Goal: Task Accomplishment & Management: Use online tool/utility

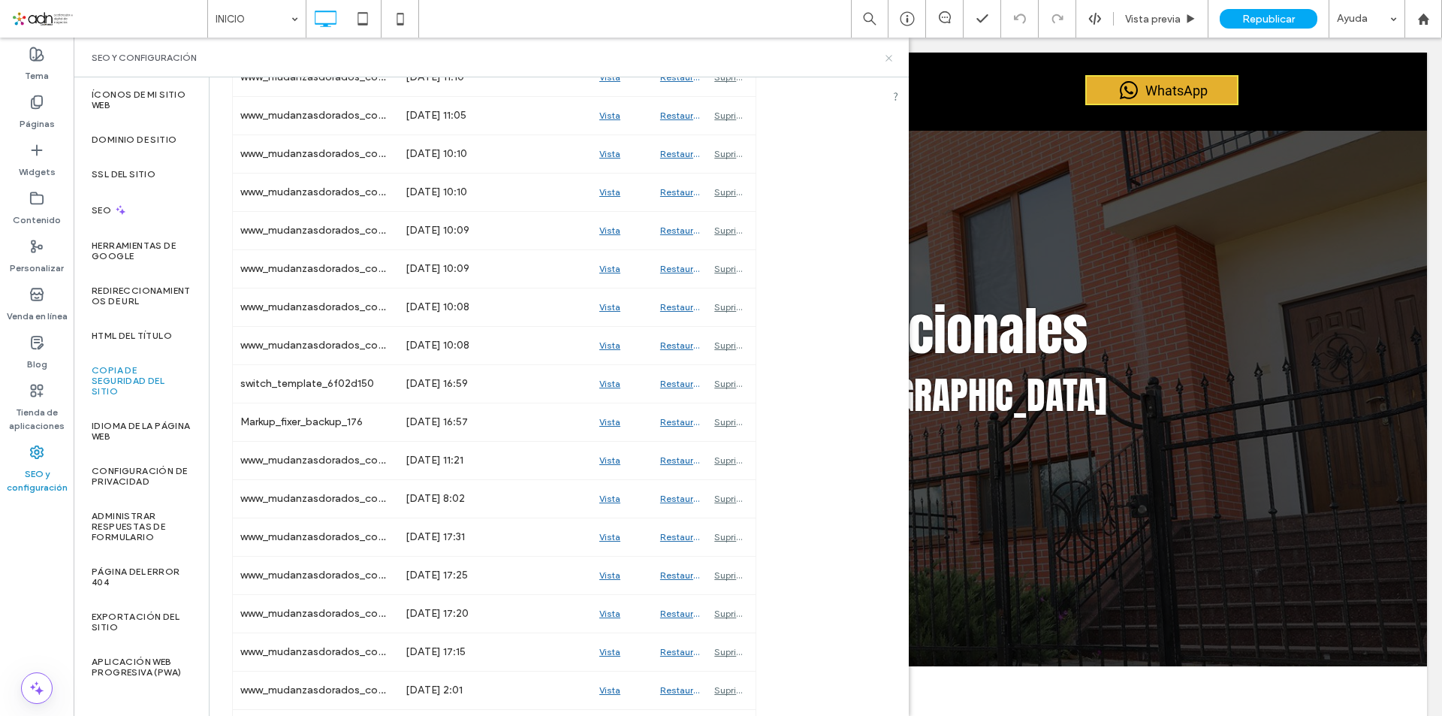
click at [893, 56] on icon at bounding box center [888, 58] width 11 height 11
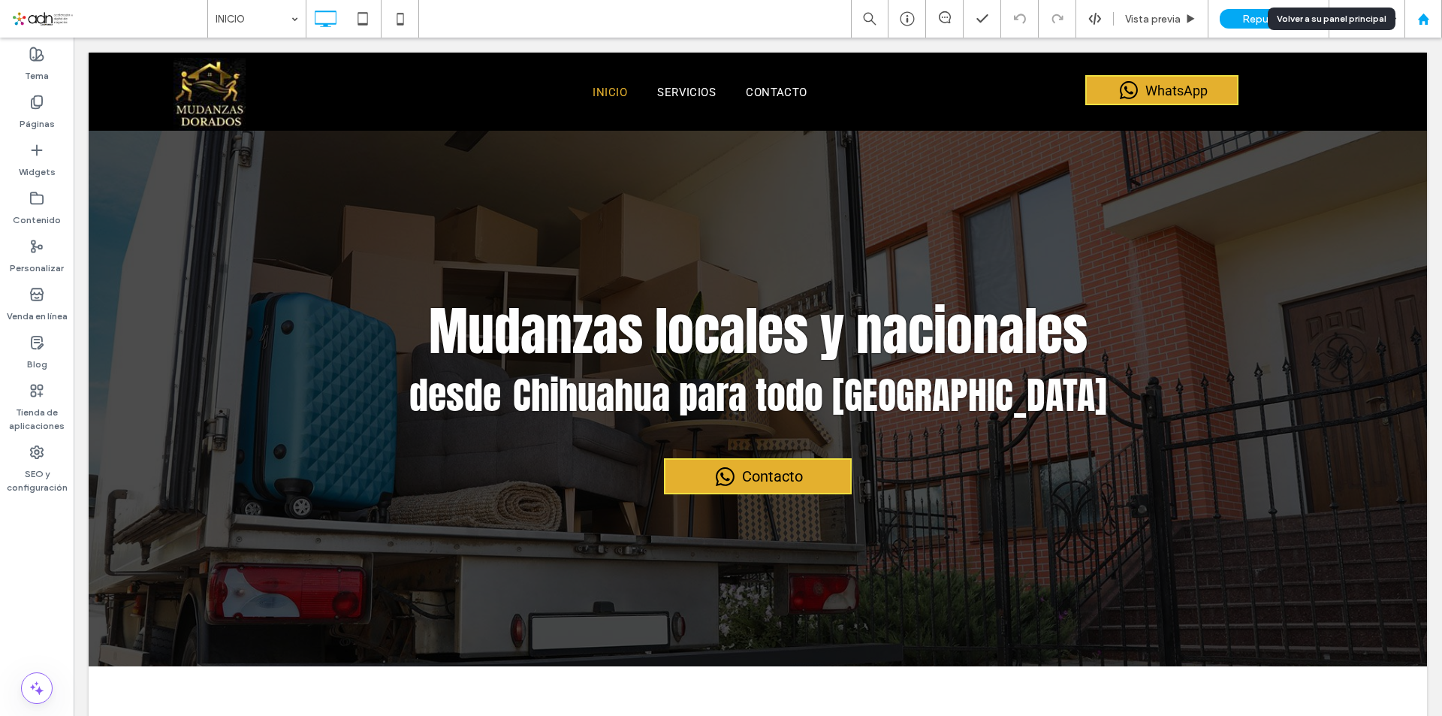
click at [1414, 23] on div at bounding box center [1423, 19] width 36 height 13
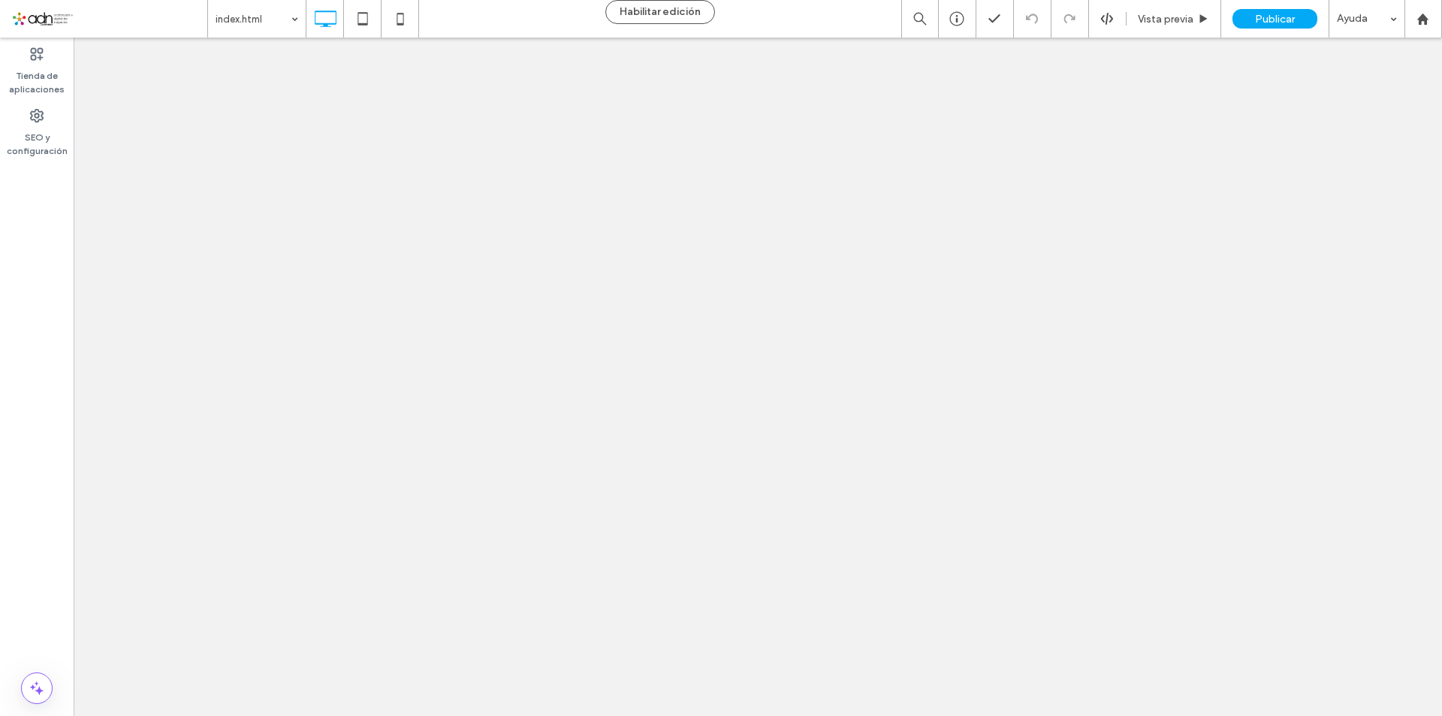
click at [1429, 25] on div at bounding box center [721, 358] width 1442 height 716
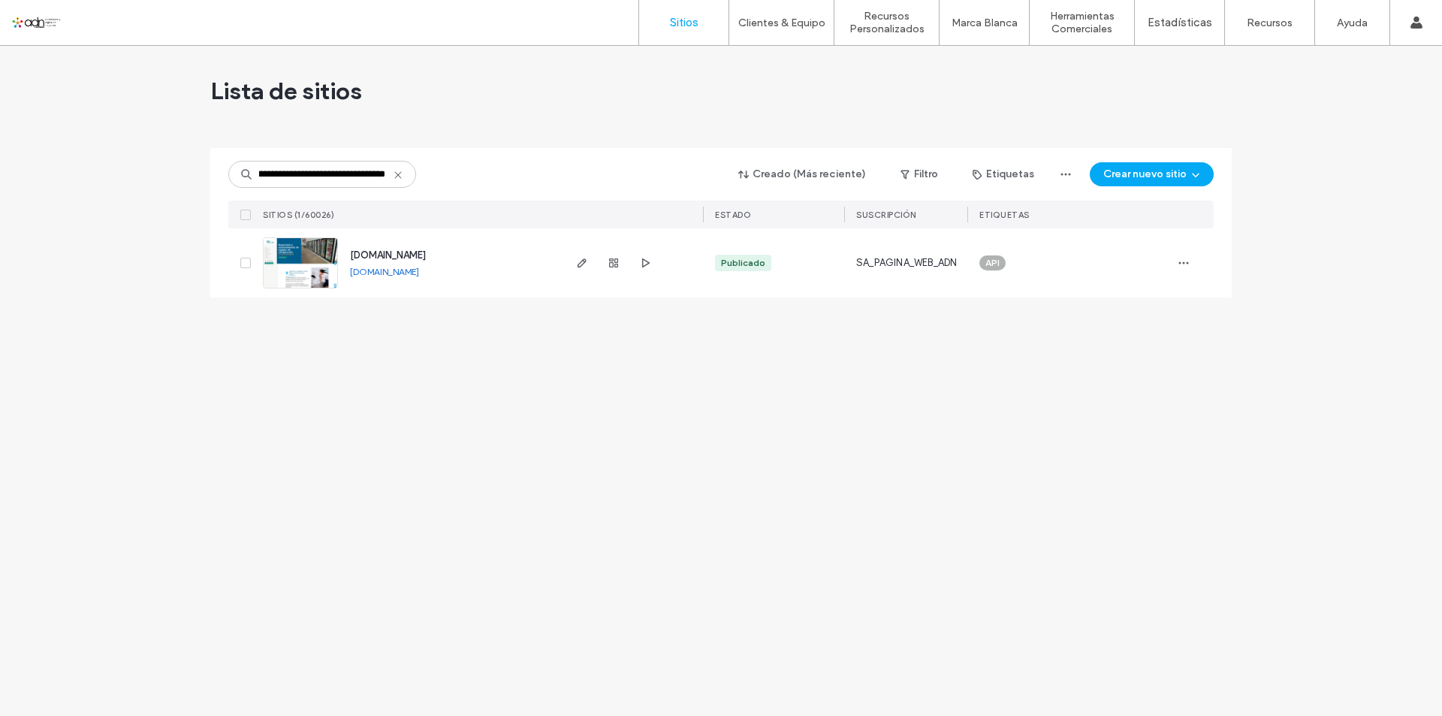
type input "**********"
click at [306, 252] on img at bounding box center [301, 289] width 74 height 102
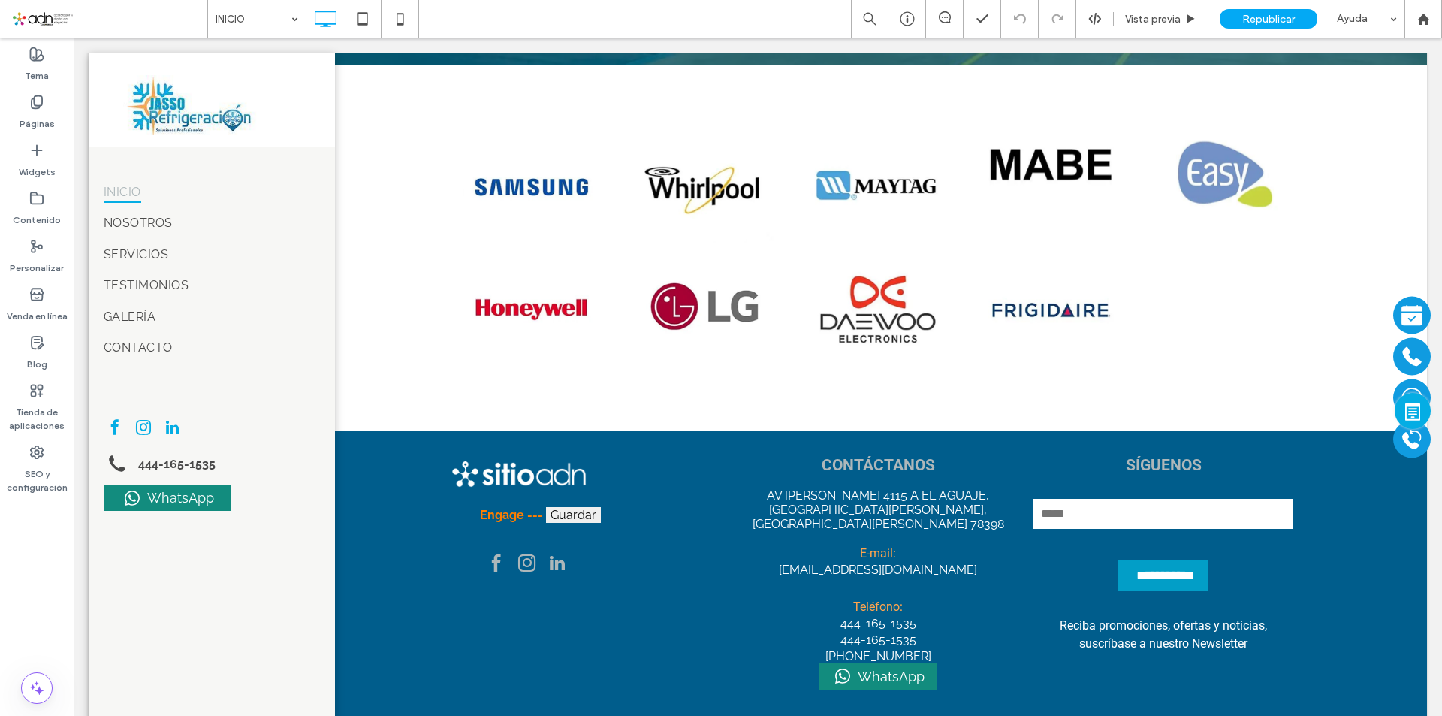
scroll to position [1681, 0]
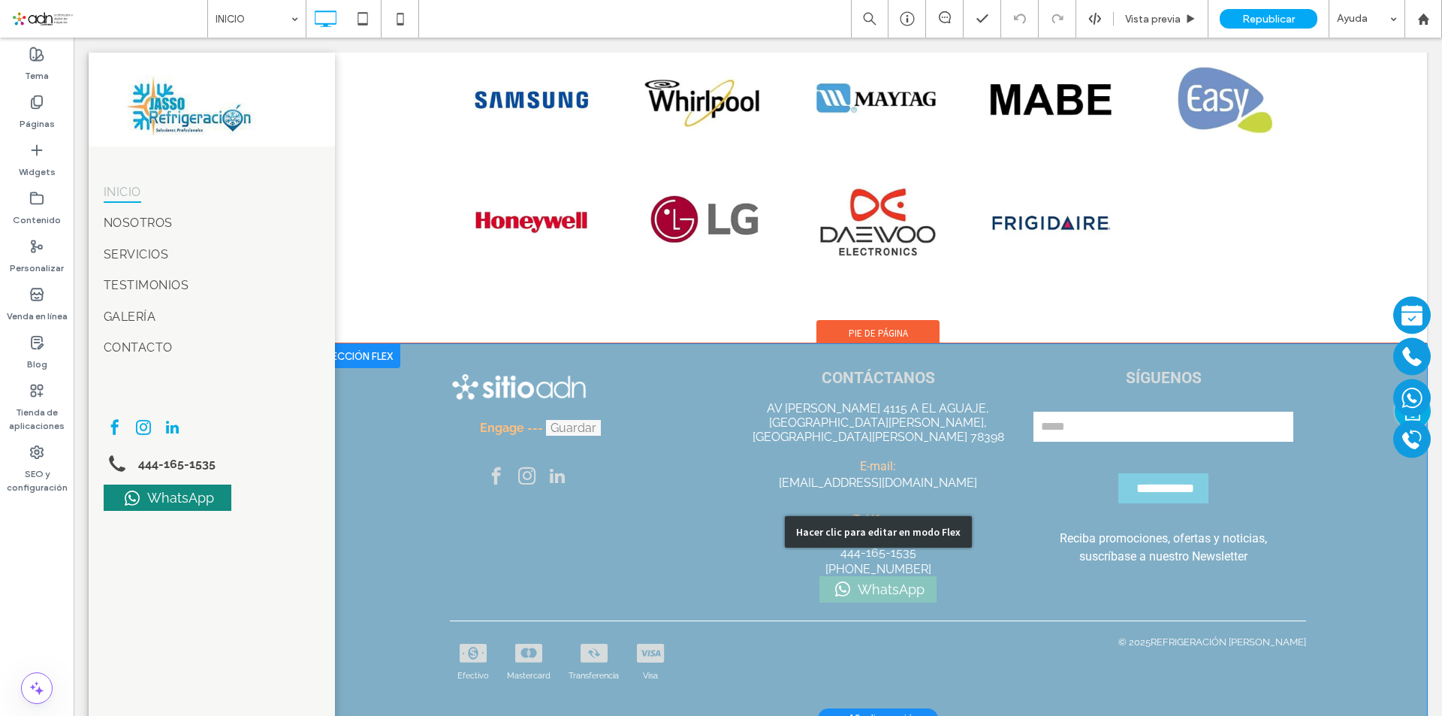
click at [855, 516] on div "Hacer clic para editar en modo Flex" at bounding box center [878, 532] width 187 height 32
click at [855, 512] on span "Teléfono:" at bounding box center [878, 519] width 50 height 14
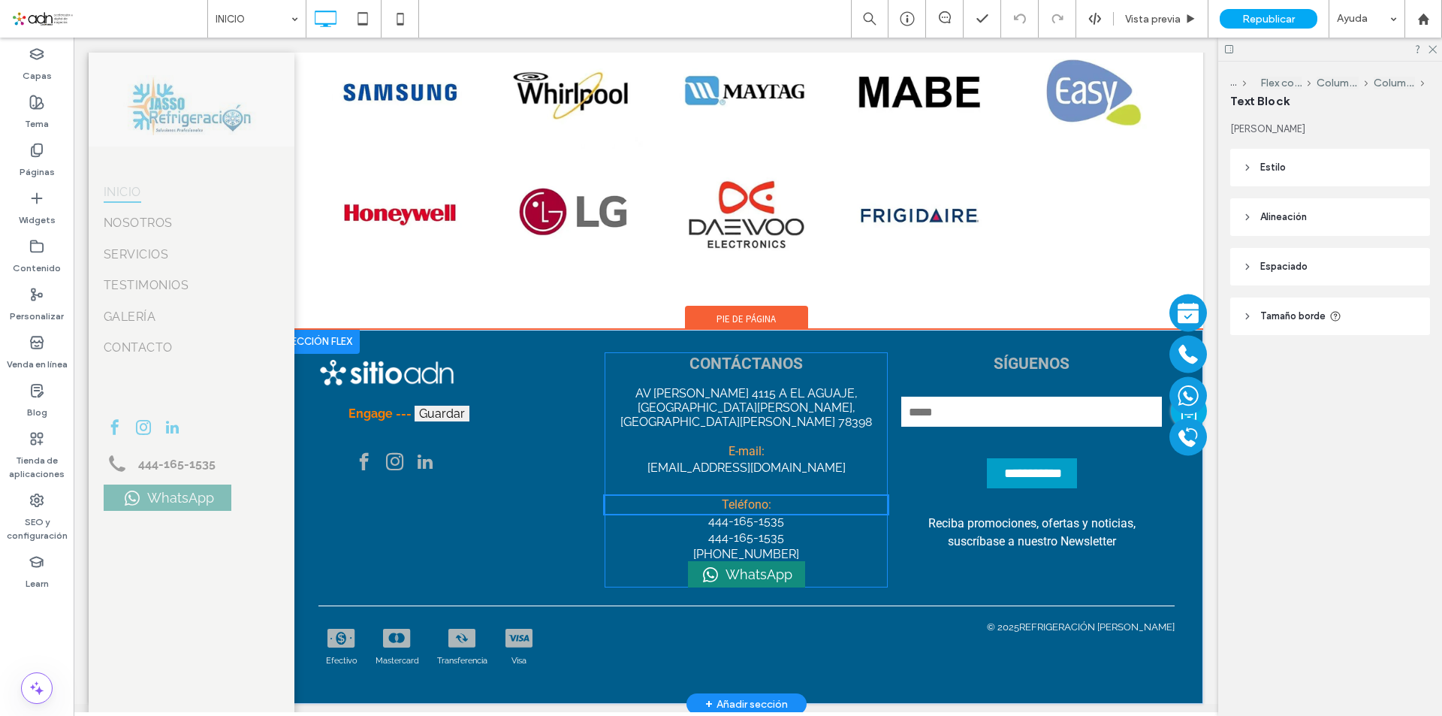
scroll to position [1655, 0]
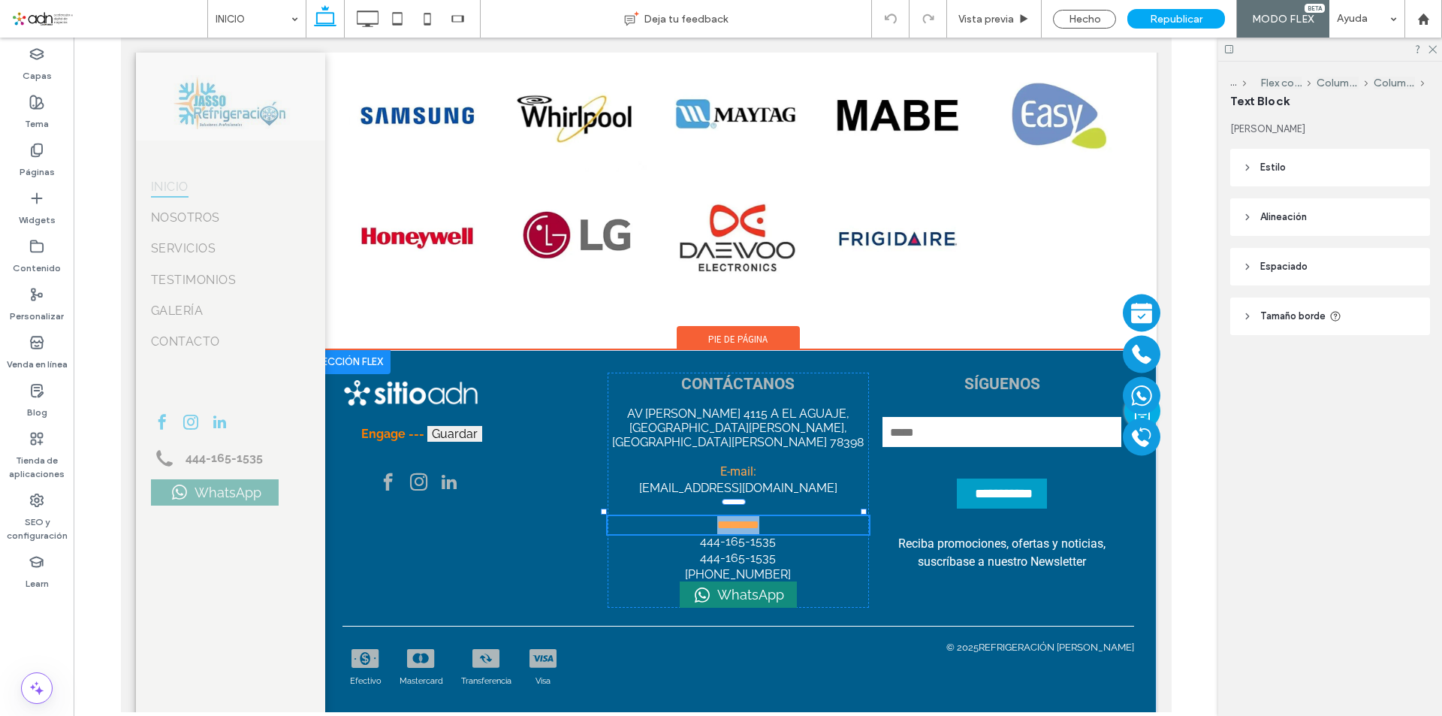
type input "******"
type input "**"
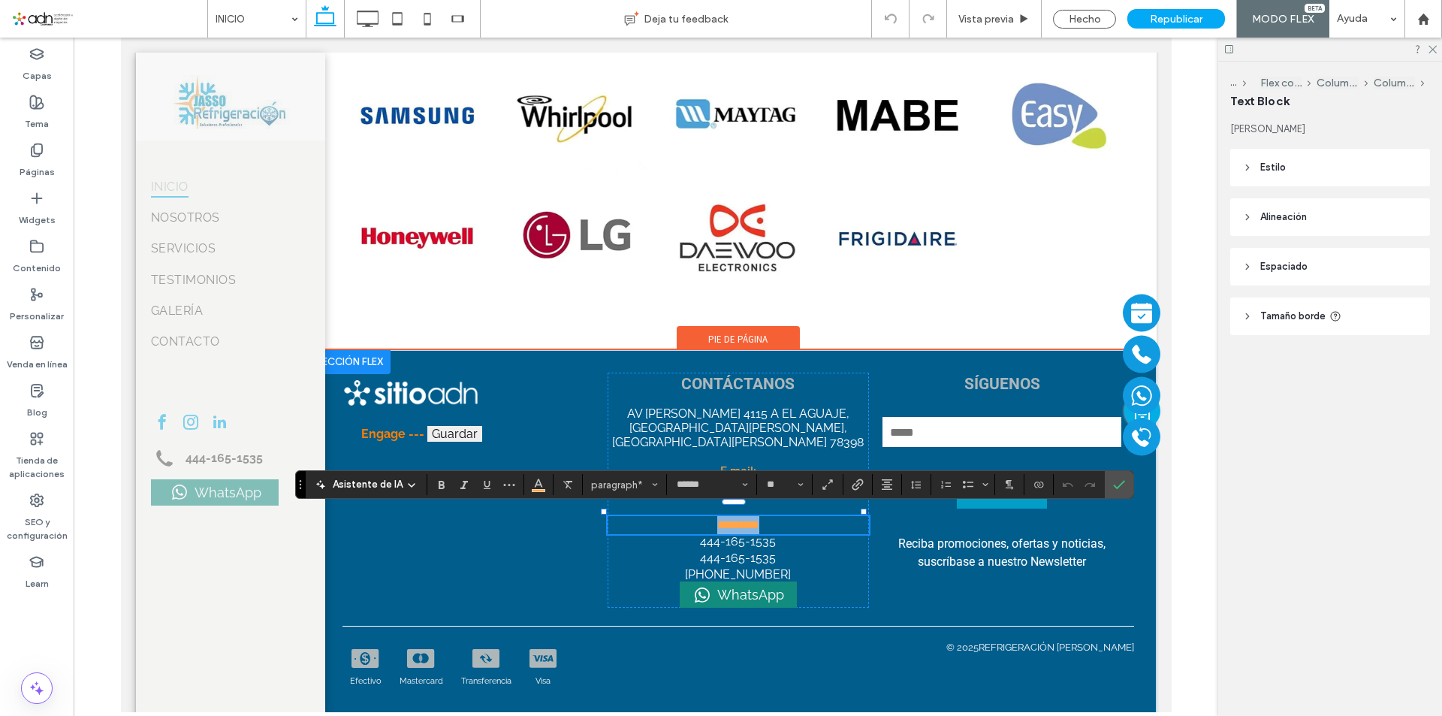
scroll to position [1649, 0]
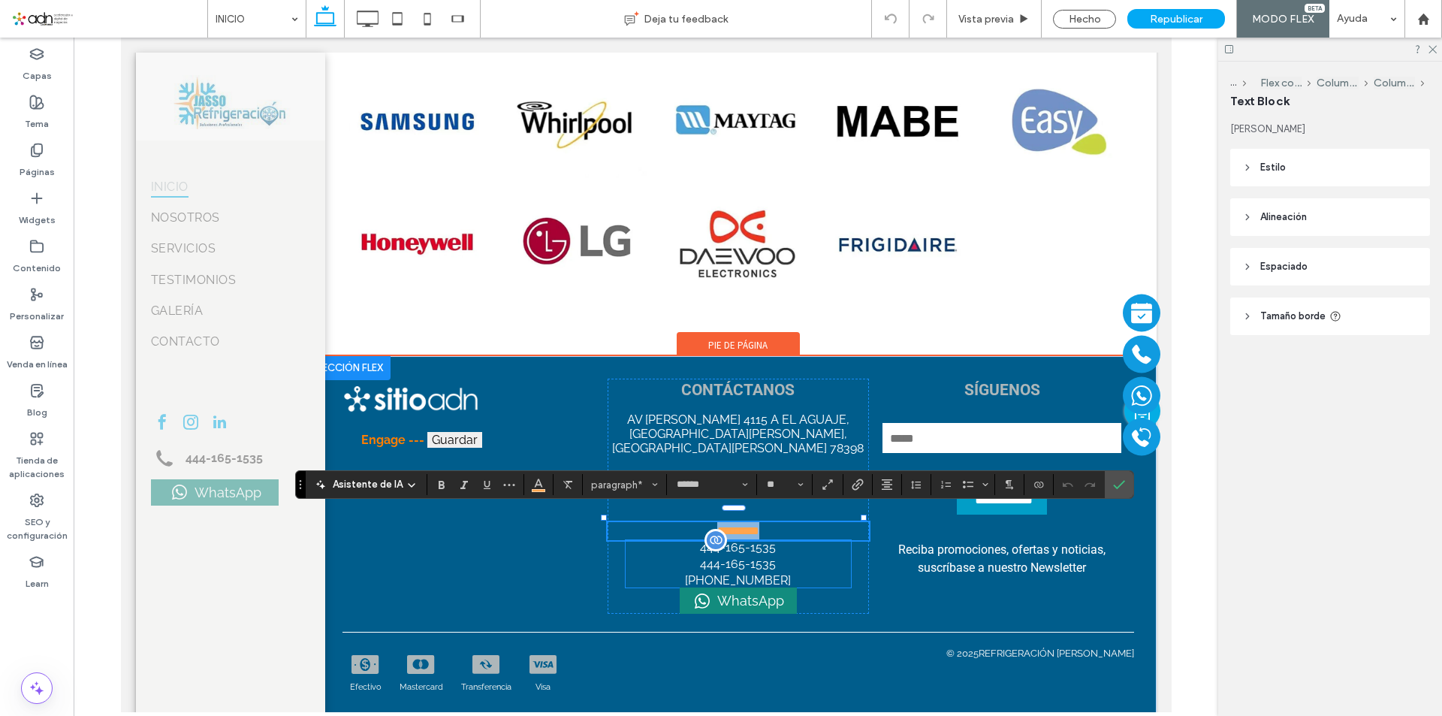
click at [727, 556] on label "444-165-1535" at bounding box center [737, 563] width 76 height 14
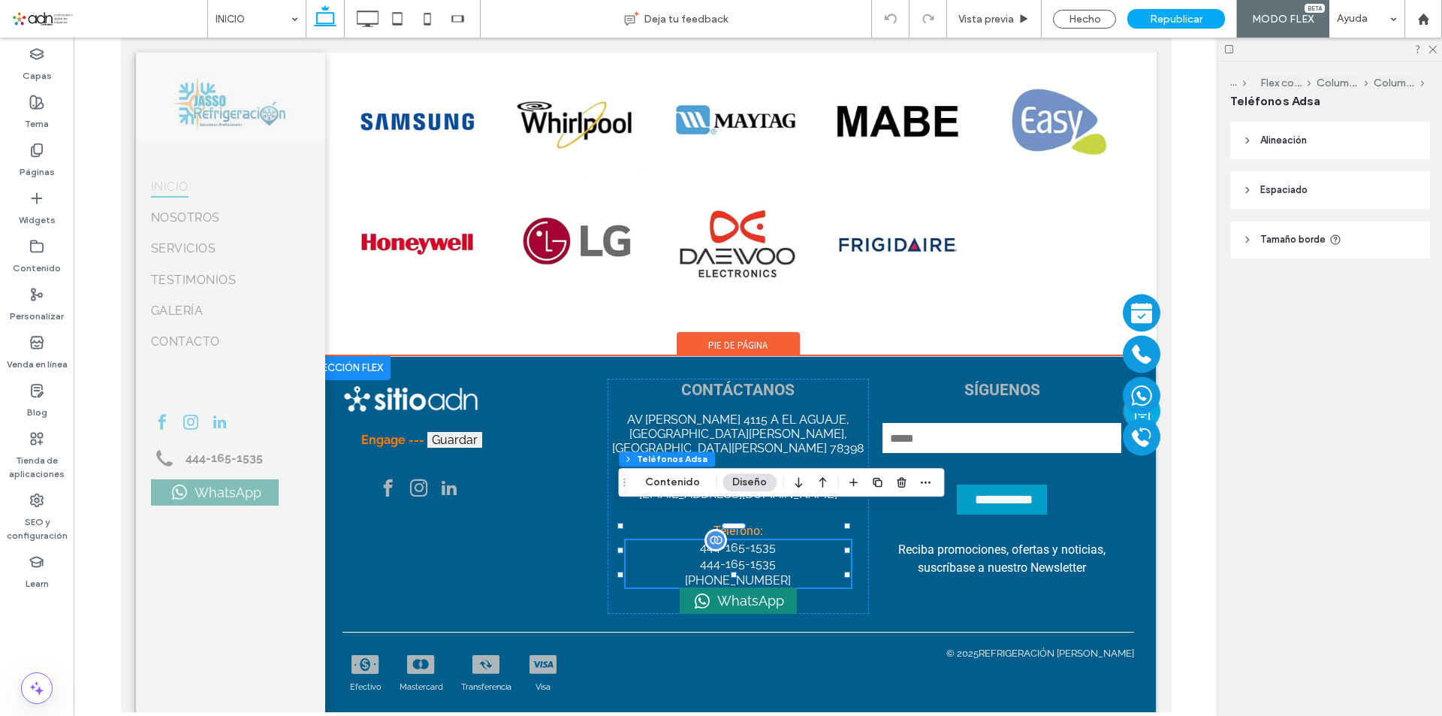
click at [727, 556] on label "444-165-1535" at bounding box center [737, 563] width 76 height 14
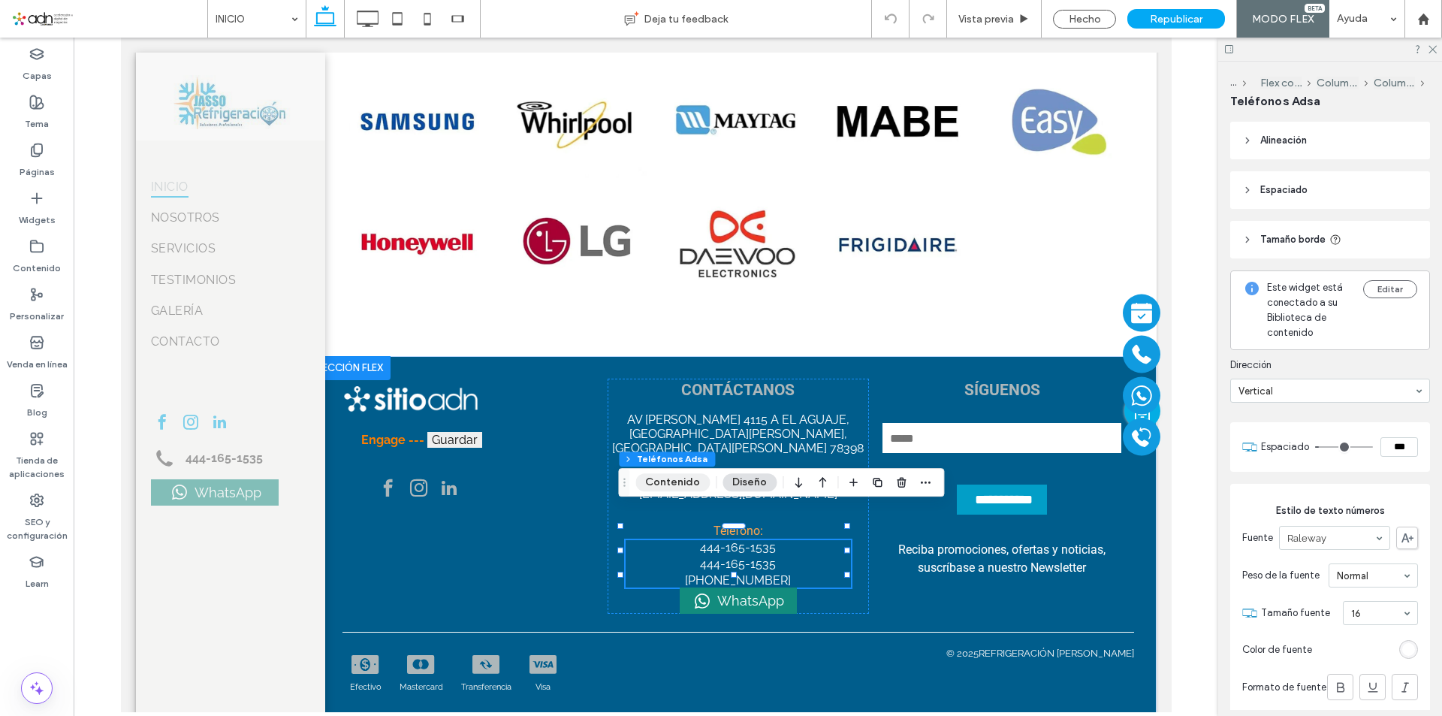
drag, startPoint x: 684, startPoint y: 484, endPoint x: 1016, endPoint y: 378, distance: 348.6
click at [684, 484] on button "Contenido" at bounding box center [672, 482] width 74 height 18
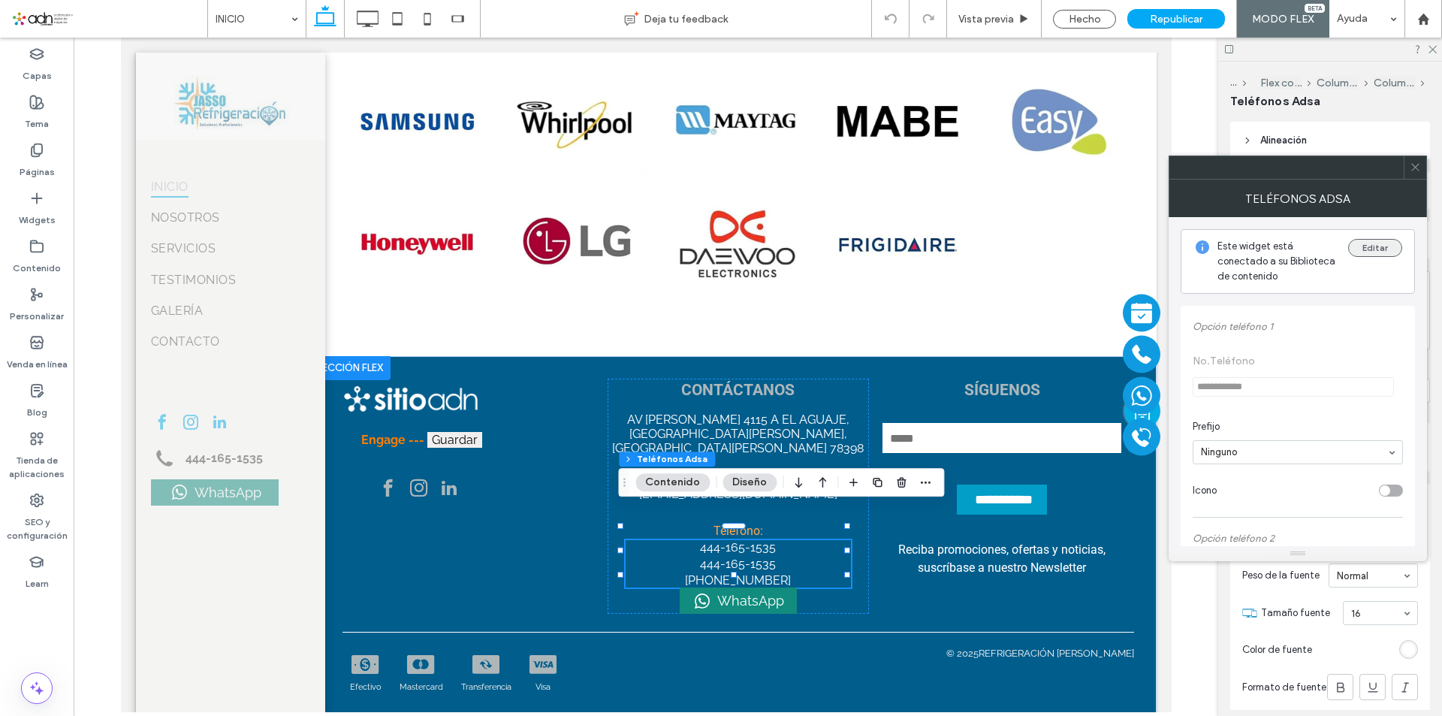
click at [1358, 243] on button "Editar" at bounding box center [1375, 248] width 54 height 18
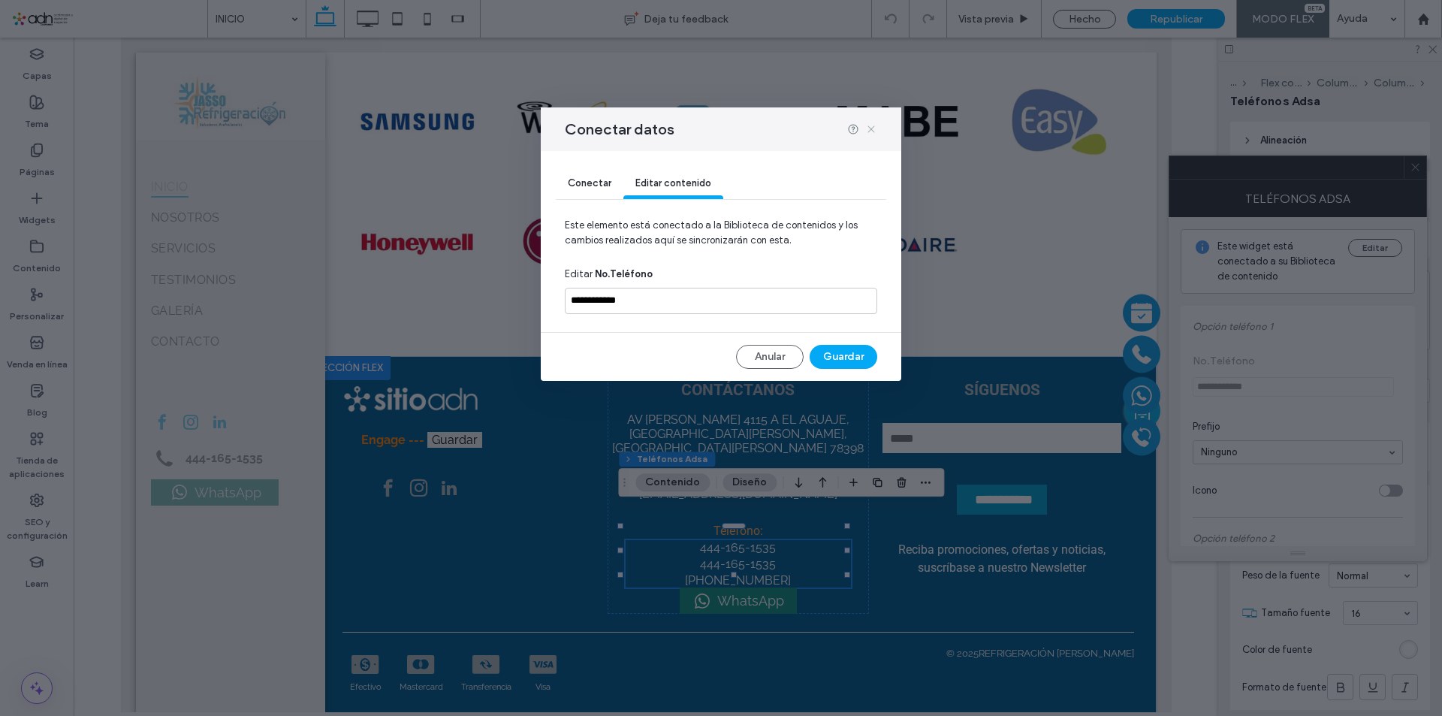
click at [867, 133] on icon at bounding box center [871, 129] width 12 height 12
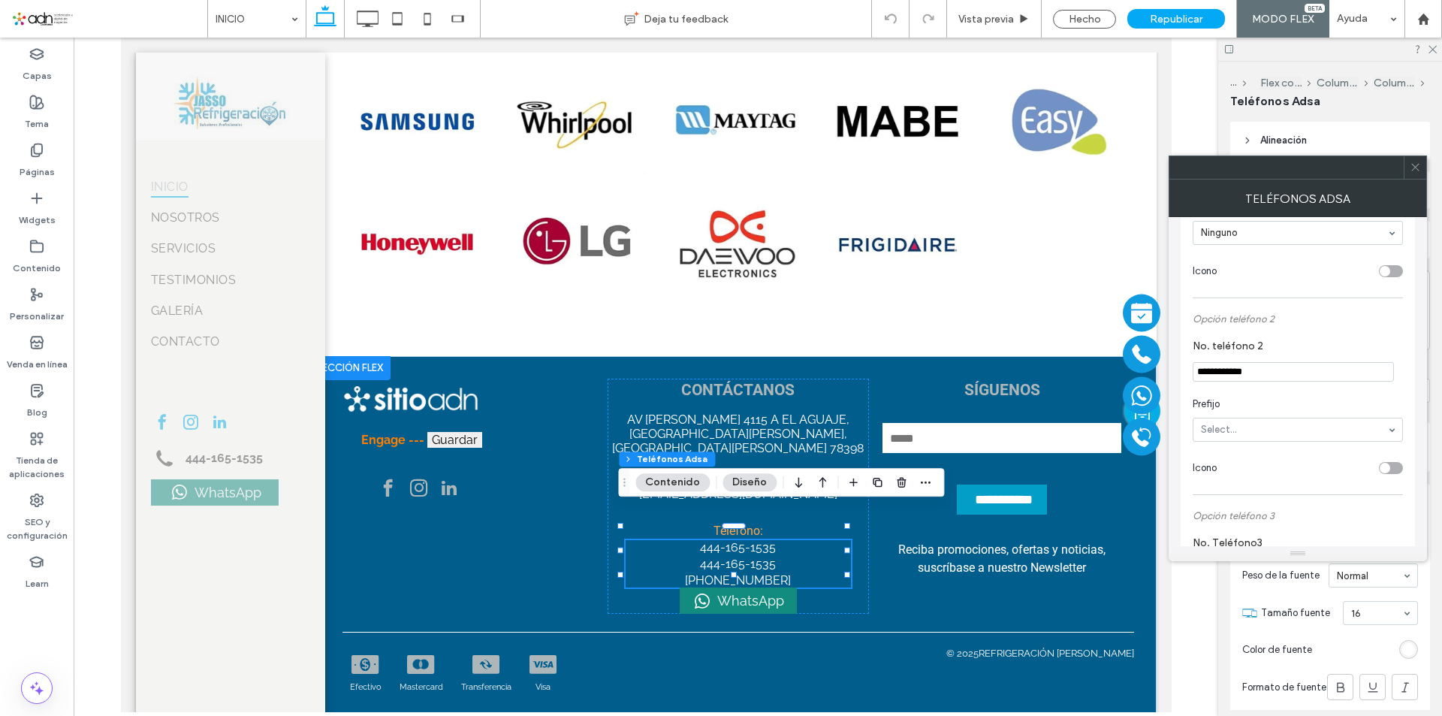
scroll to position [225, 0]
click at [1271, 377] on section "**********" at bounding box center [1298, 354] width 210 height 57
click at [1274, 367] on input "**********" at bounding box center [1293, 366] width 201 height 20
type input "*"
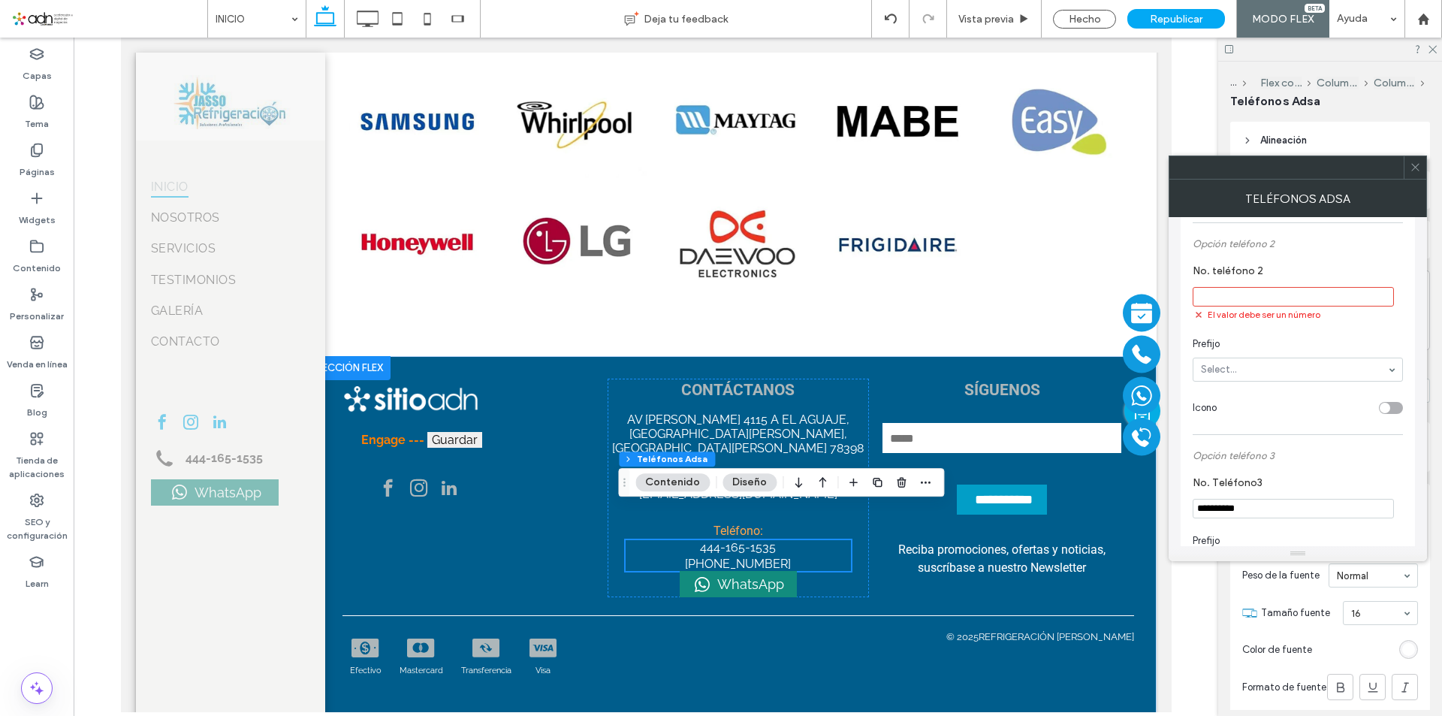
scroll to position [1633, 0]
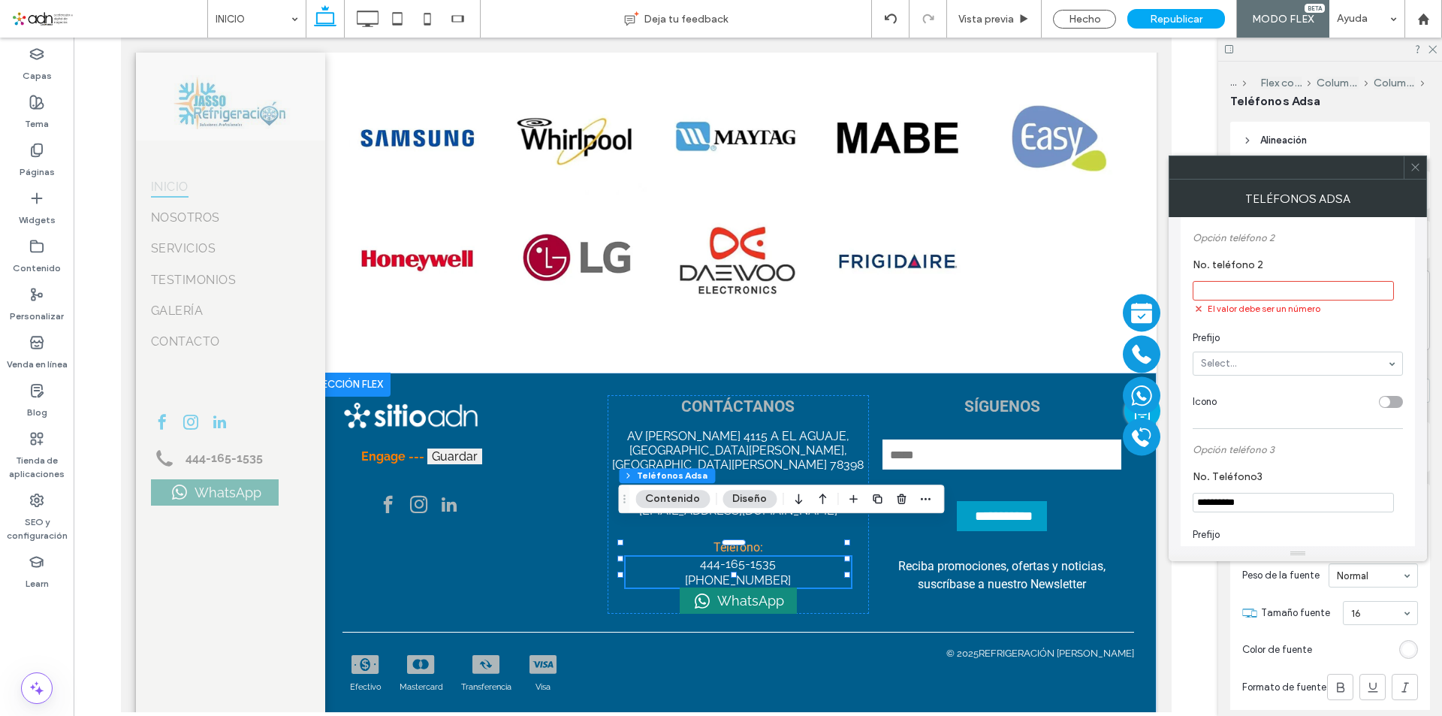
click at [1286, 498] on input "**********" at bounding box center [1293, 503] width 201 height 20
type input "*"
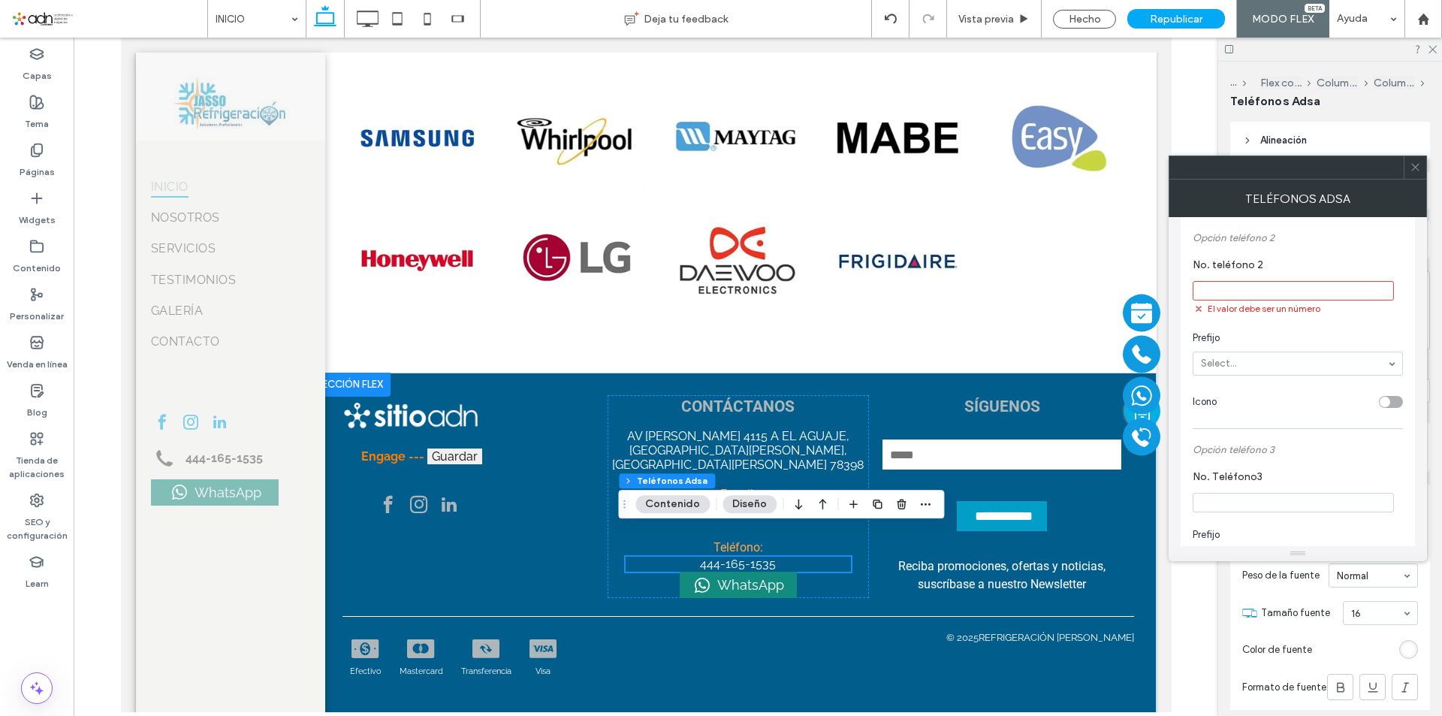
scroll to position [1627, 0]
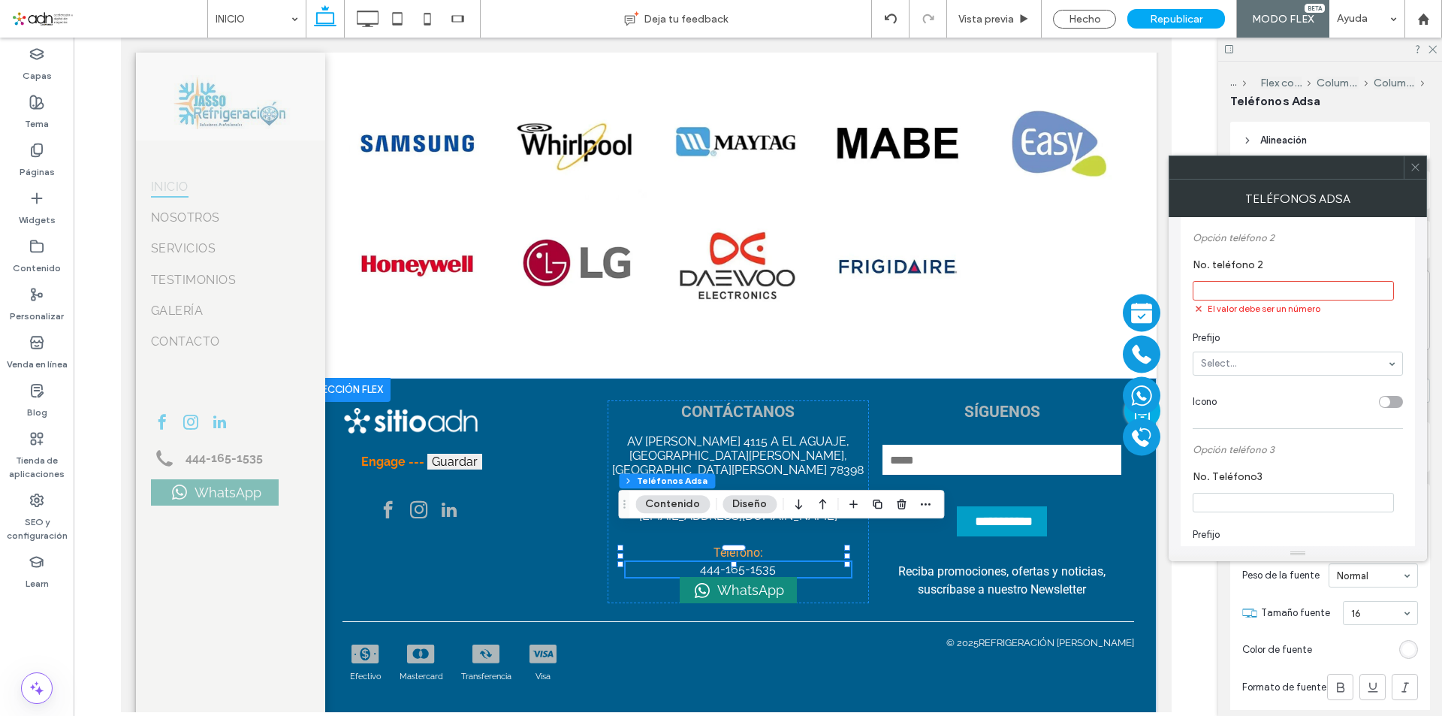
click at [1416, 165] on icon at bounding box center [1415, 166] width 11 height 11
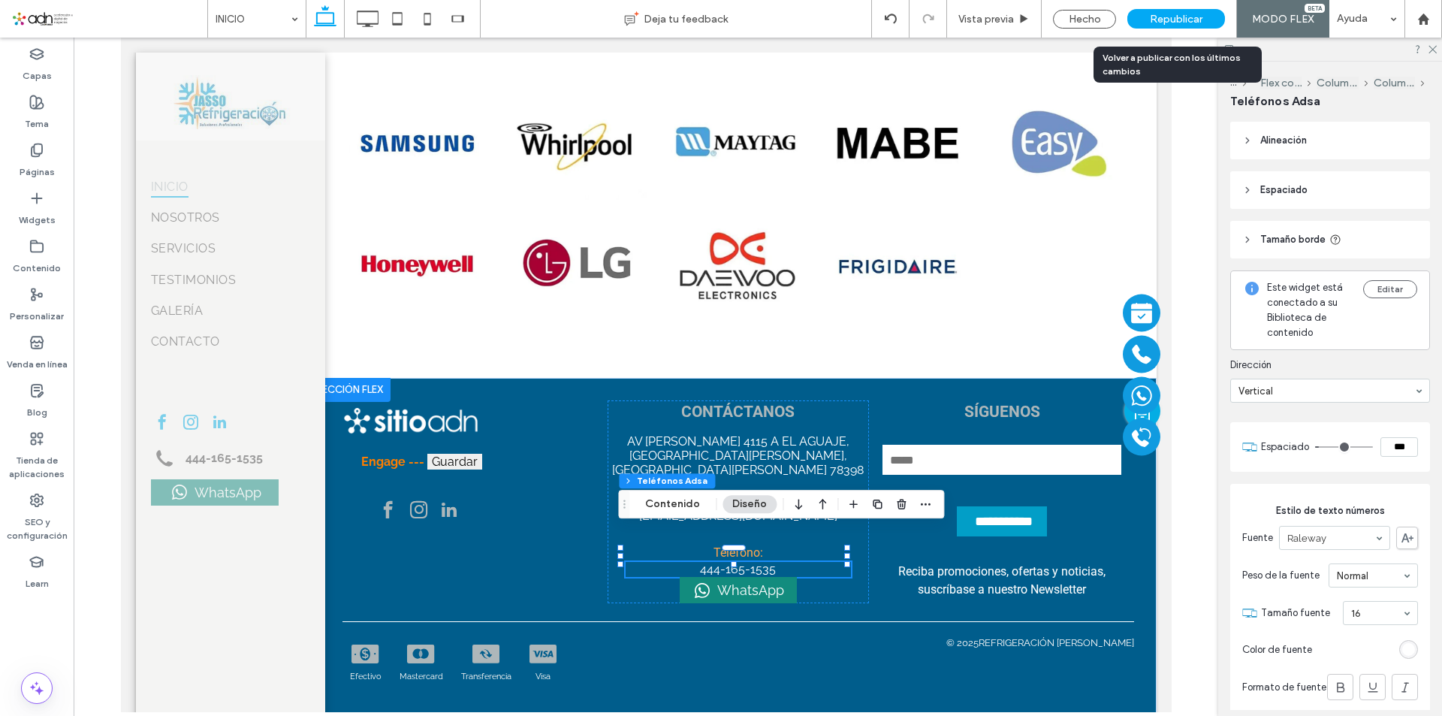
click at [1168, 23] on span "Republicar" at bounding box center [1176, 19] width 53 height 13
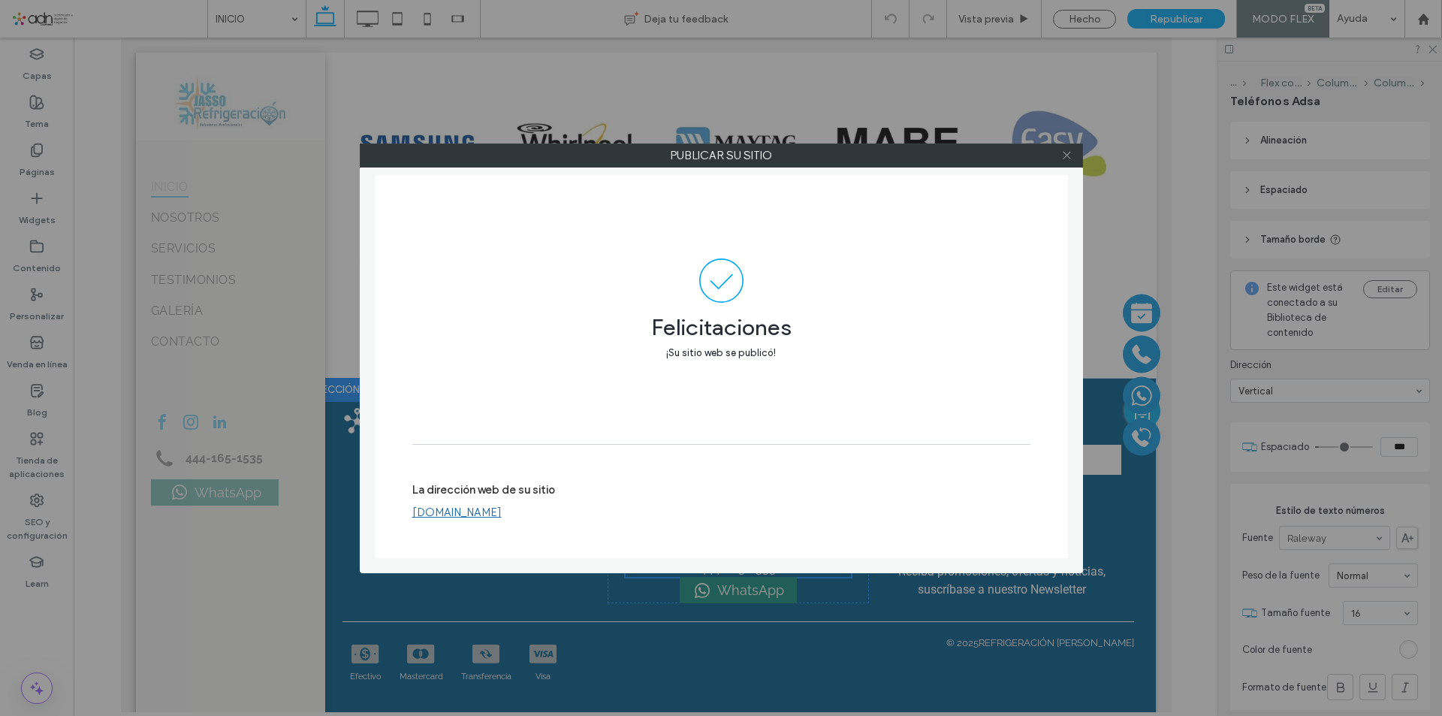
click at [1066, 152] on icon at bounding box center [1066, 154] width 11 height 11
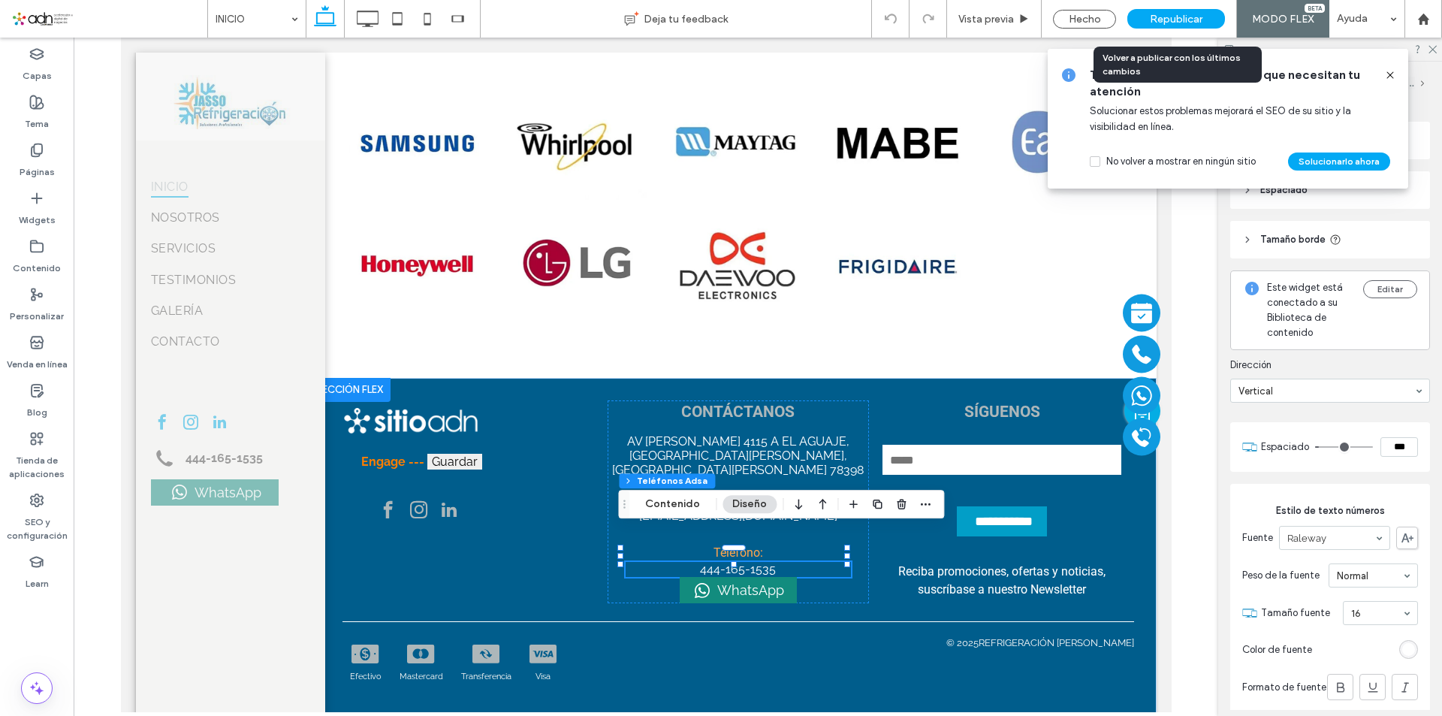
click at [1208, 29] on div "Republicar" at bounding box center [1176, 19] width 98 height 38
click at [1169, 26] on div "Republicar" at bounding box center [1176, 19] width 98 height 20
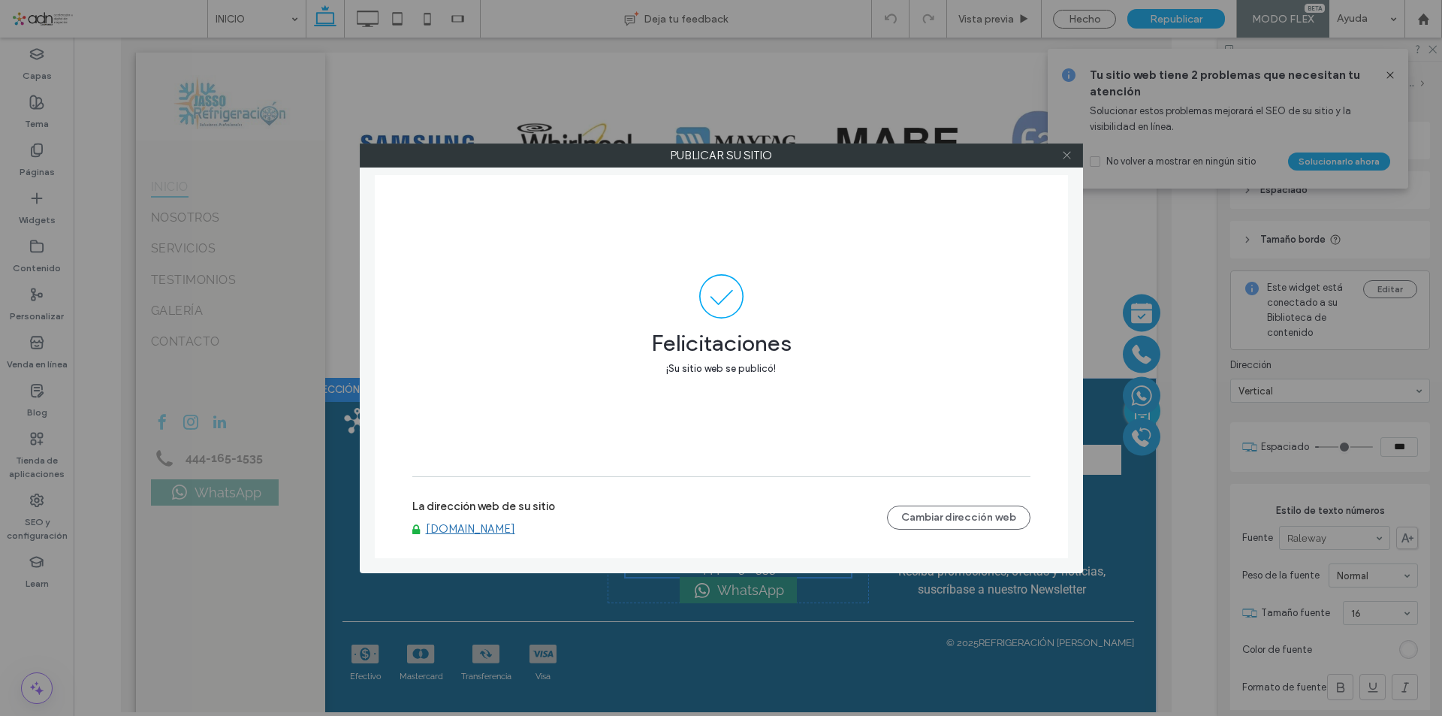
click at [1069, 159] on icon at bounding box center [1066, 154] width 11 height 11
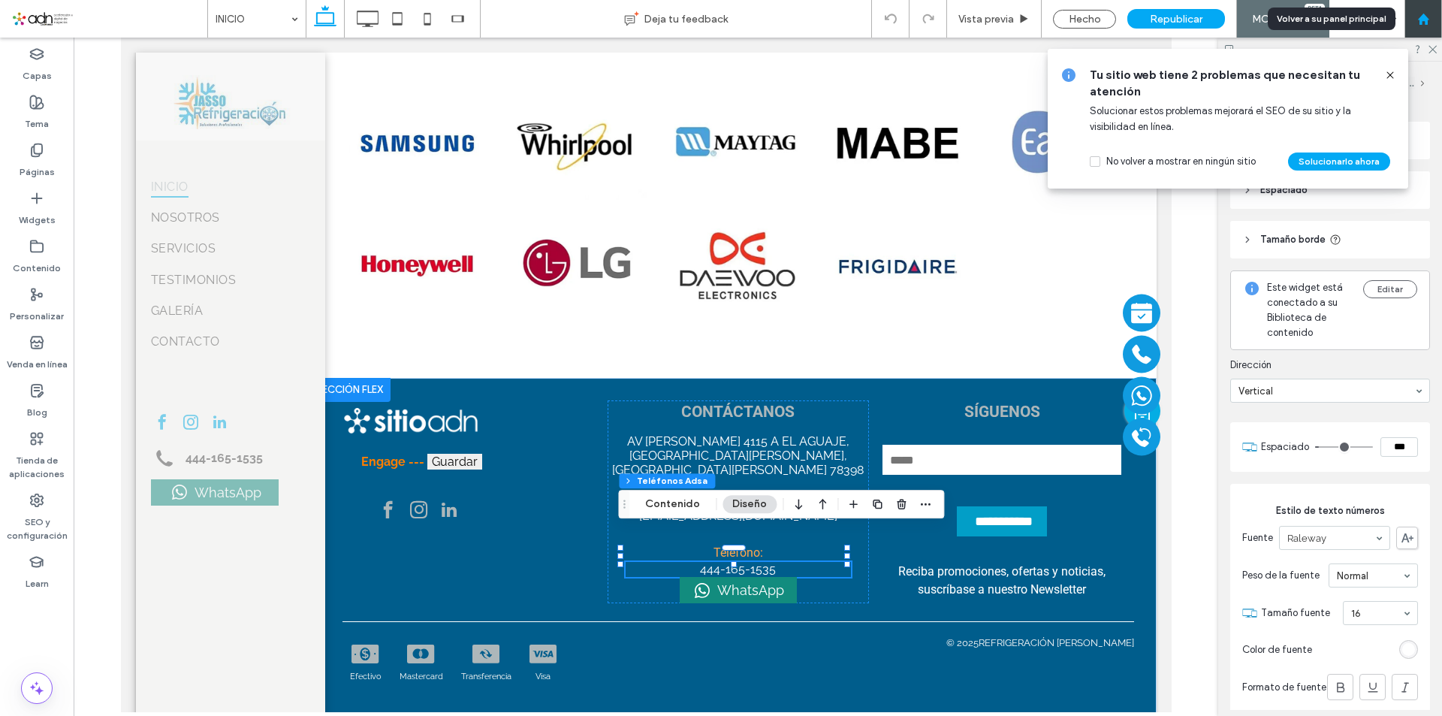
click at [1429, 31] on div at bounding box center [1423, 19] width 38 height 38
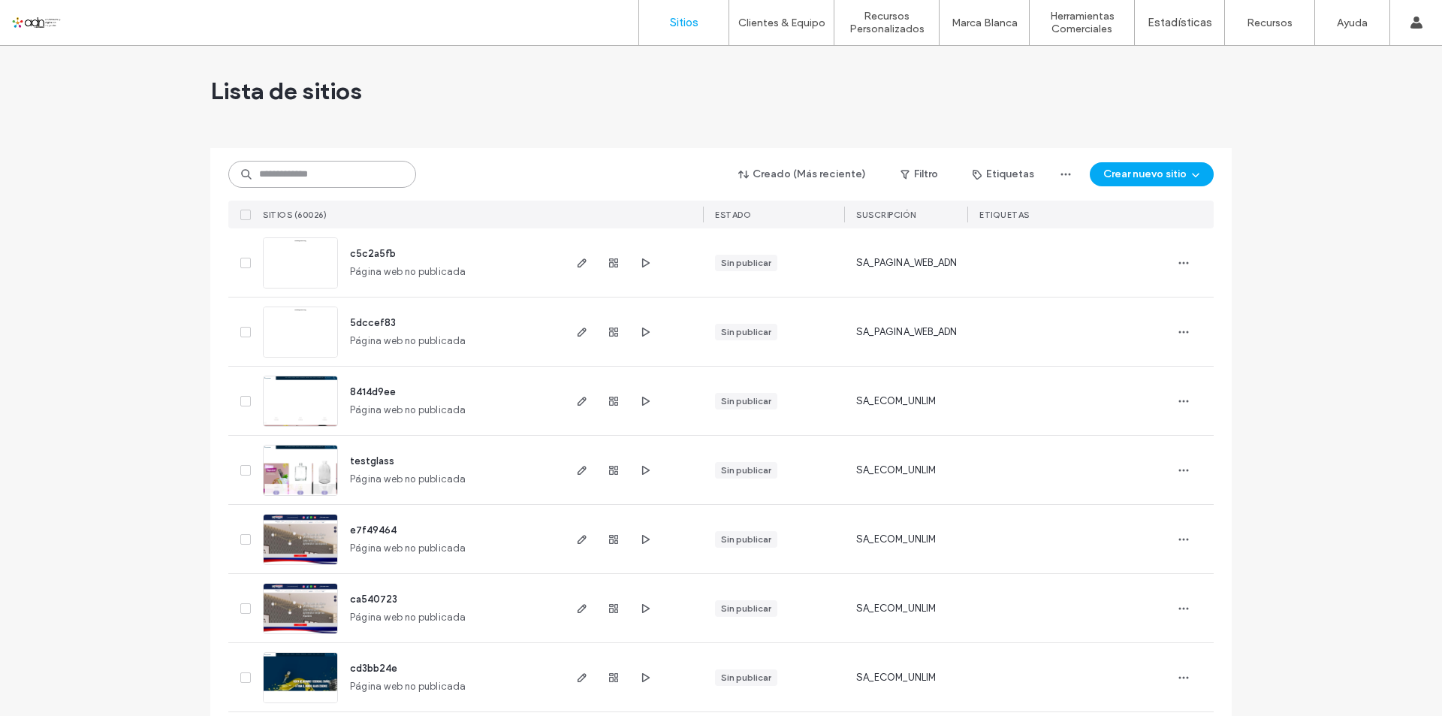
click at [339, 185] on input at bounding box center [322, 174] width 188 height 27
paste input "**********"
type input "**********"
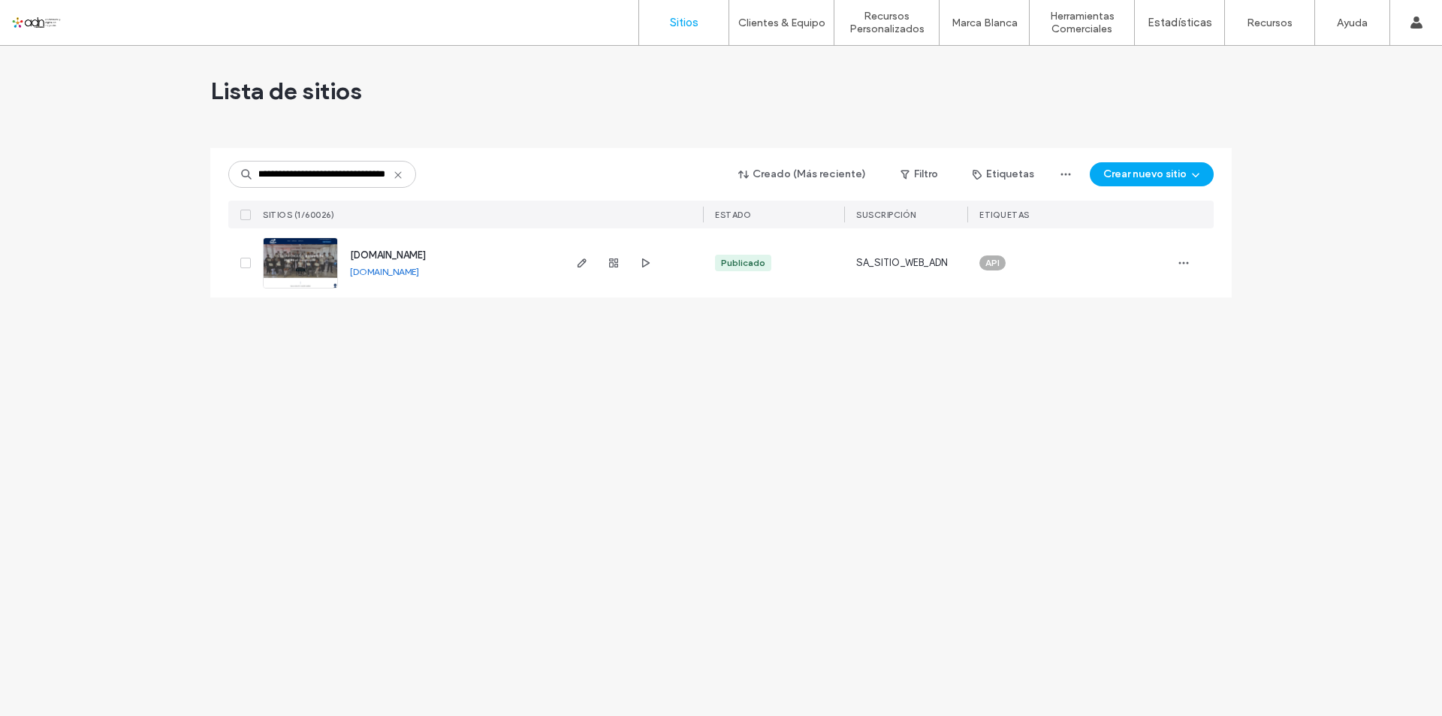
scroll to position [0, 0]
click at [319, 257] on img at bounding box center [301, 289] width 74 height 102
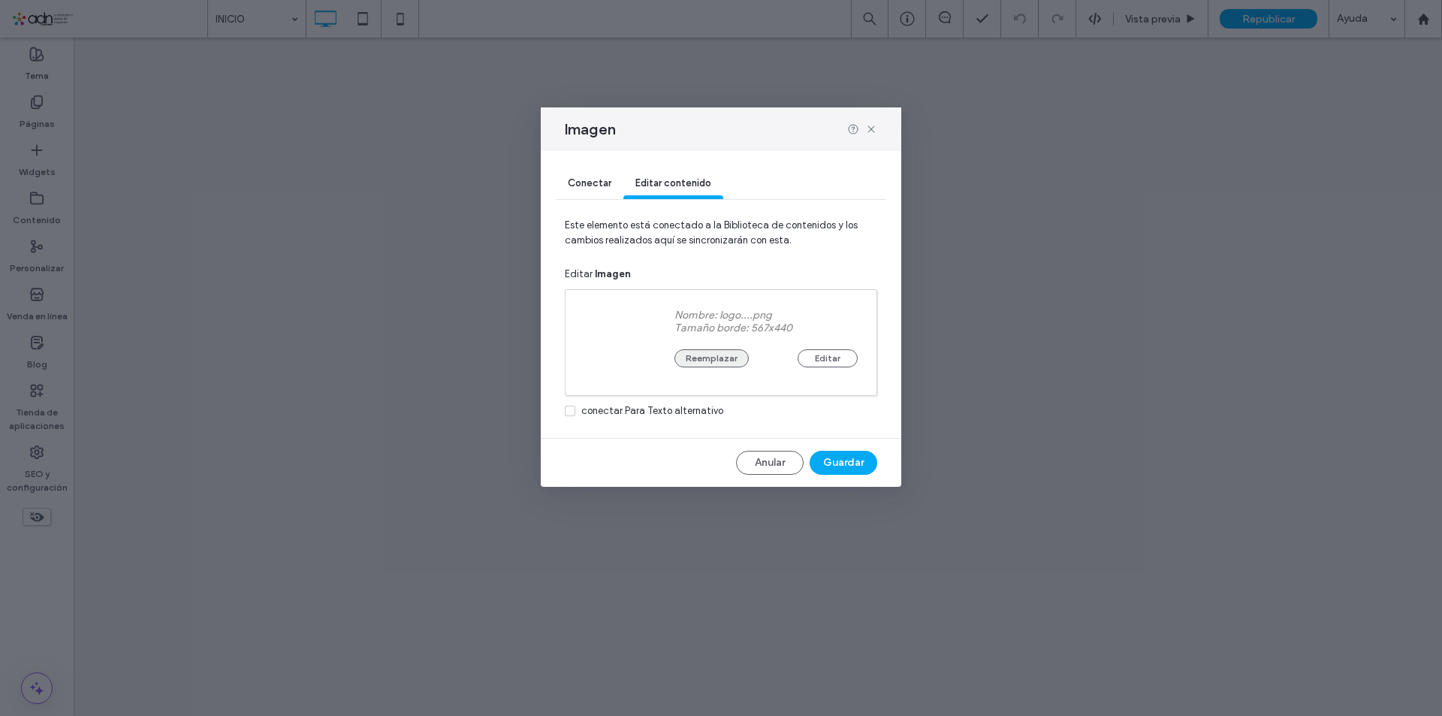
click at [701, 354] on button "Reemplazar" at bounding box center [711, 358] width 74 height 18
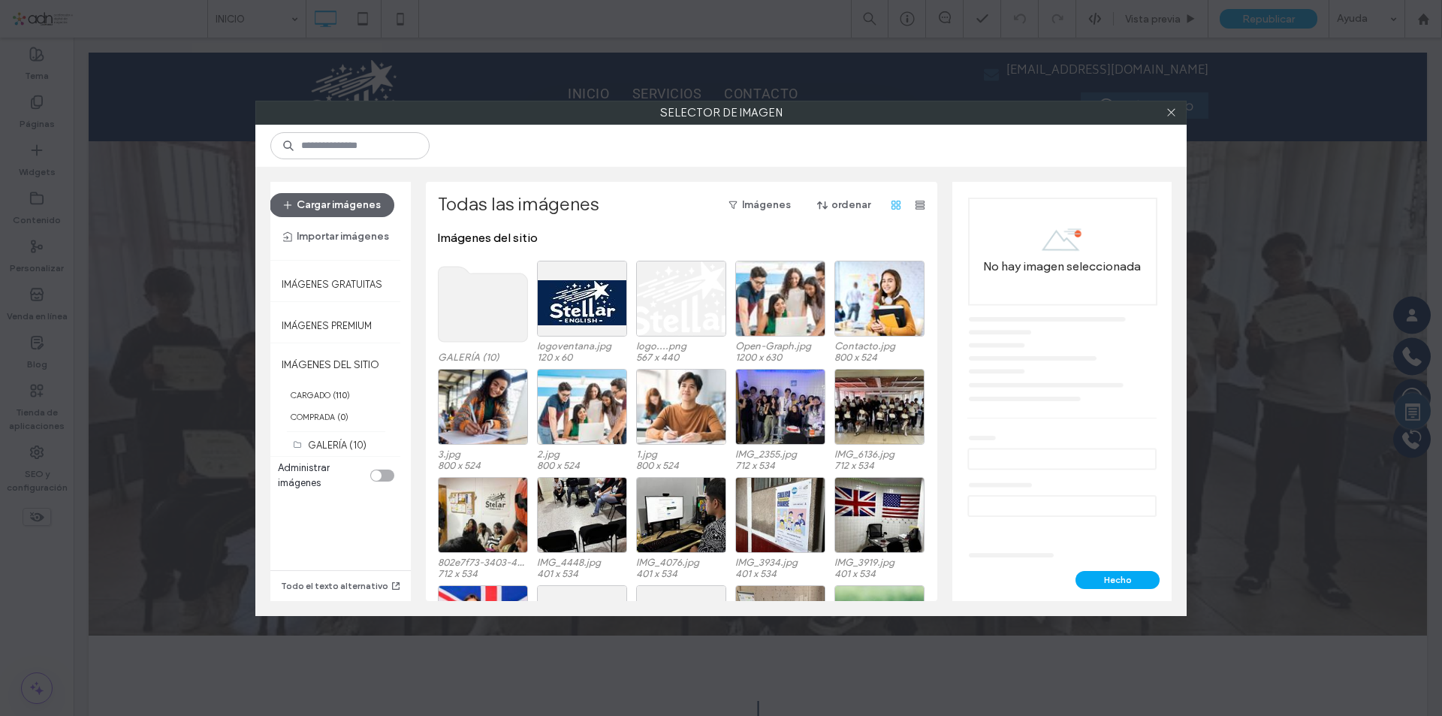
click at [338, 198] on button "Cargar imágenes" at bounding box center [332, 205] width 125 height 24
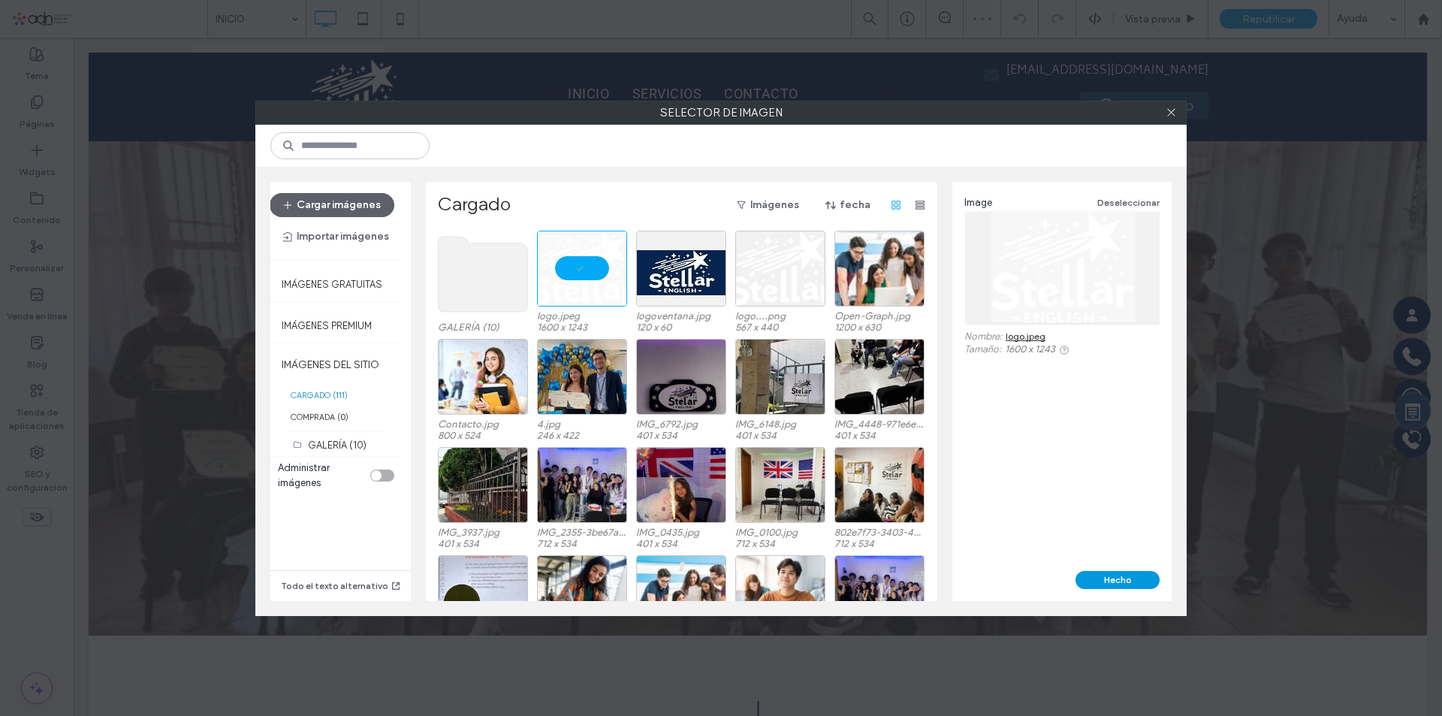
click at [1095, 584] on button "Hecho" at bounding box center [1117, 580] width 84 height 18
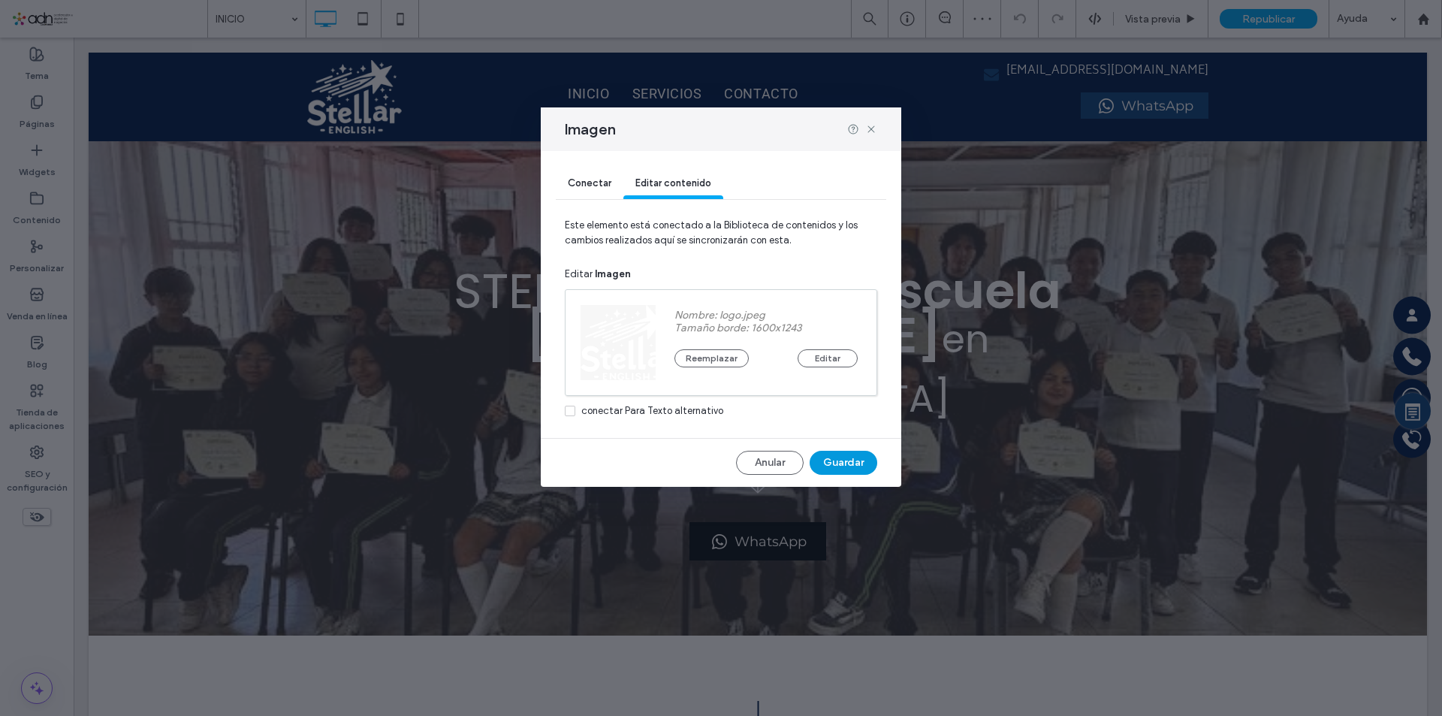
click at [840, 454] on button "Guardar" at bounding box center [844, 463] width 68 height 24
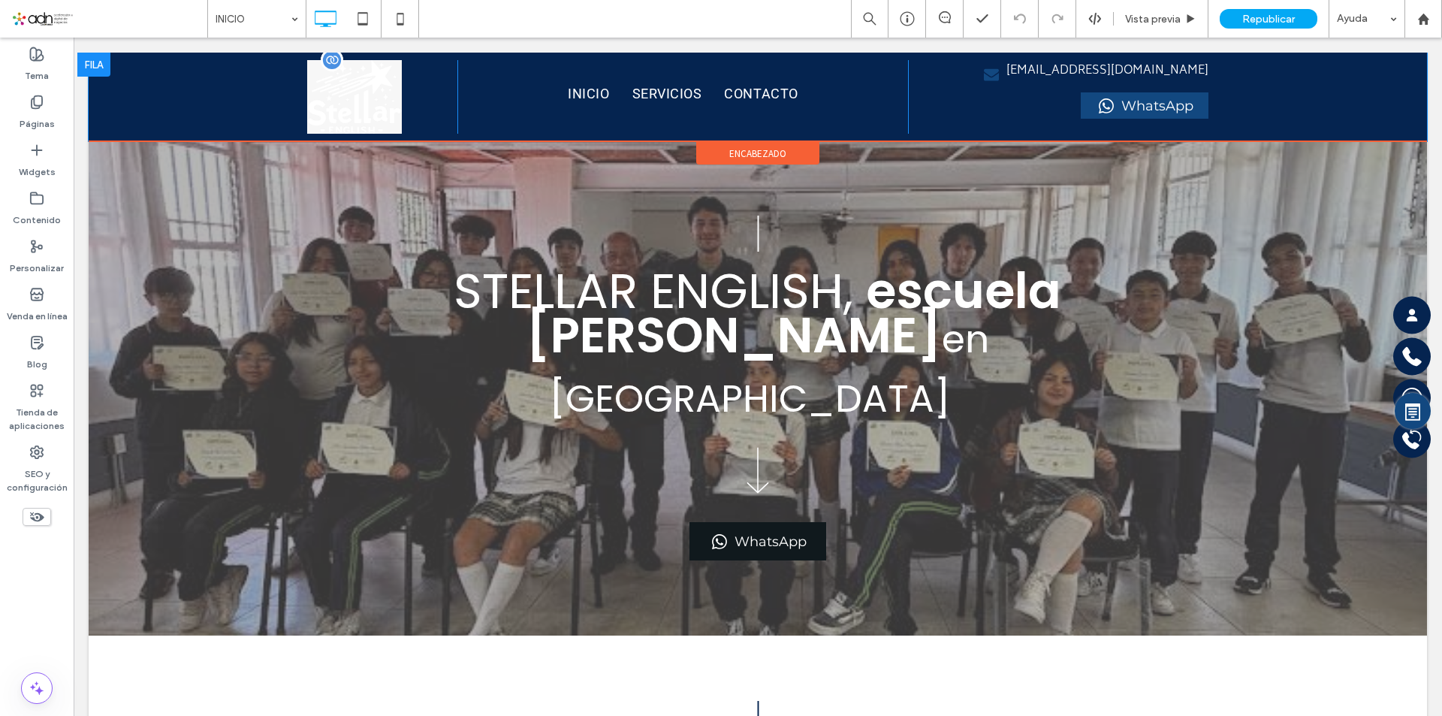
click at [359, 105] on img at bounding box center [354, 97] width 95 height 74
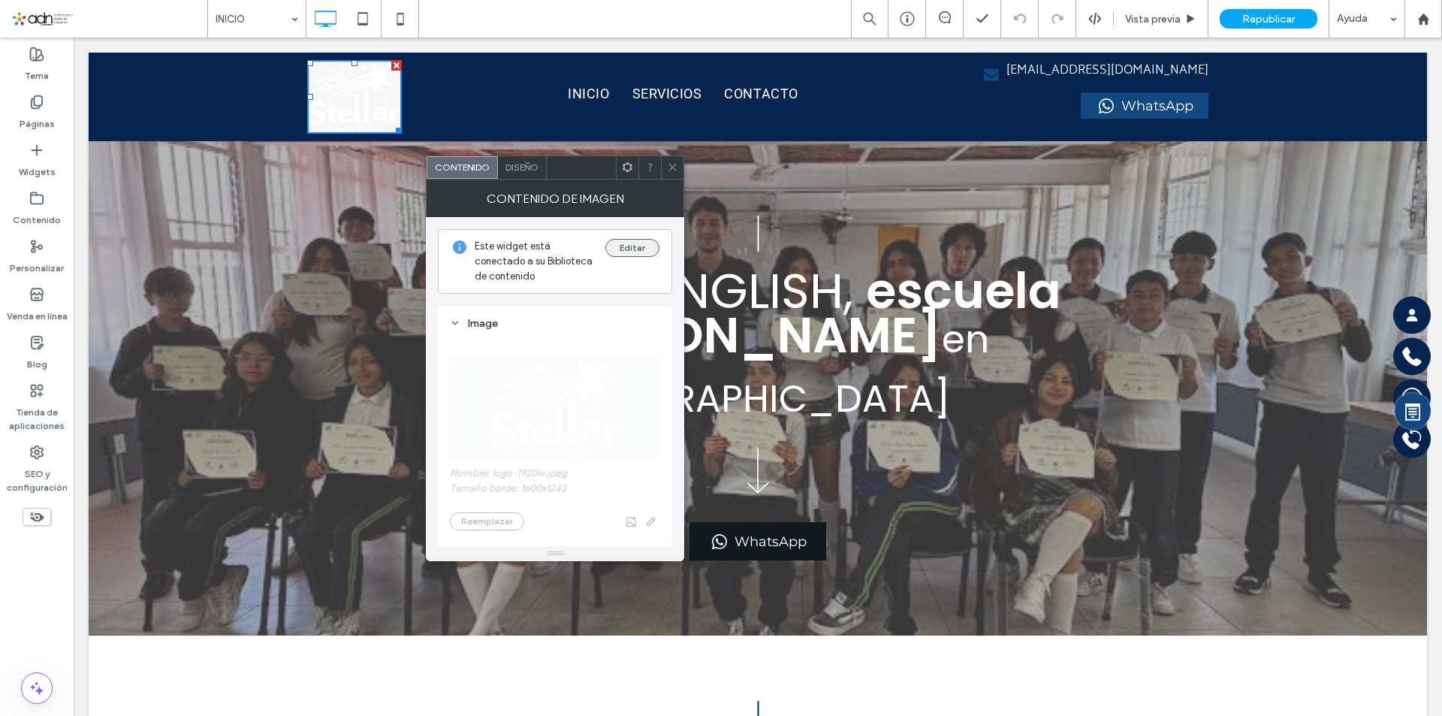
click at [626, 254] on button "Editar" at bounding box center [632, 248] width 54 height 18
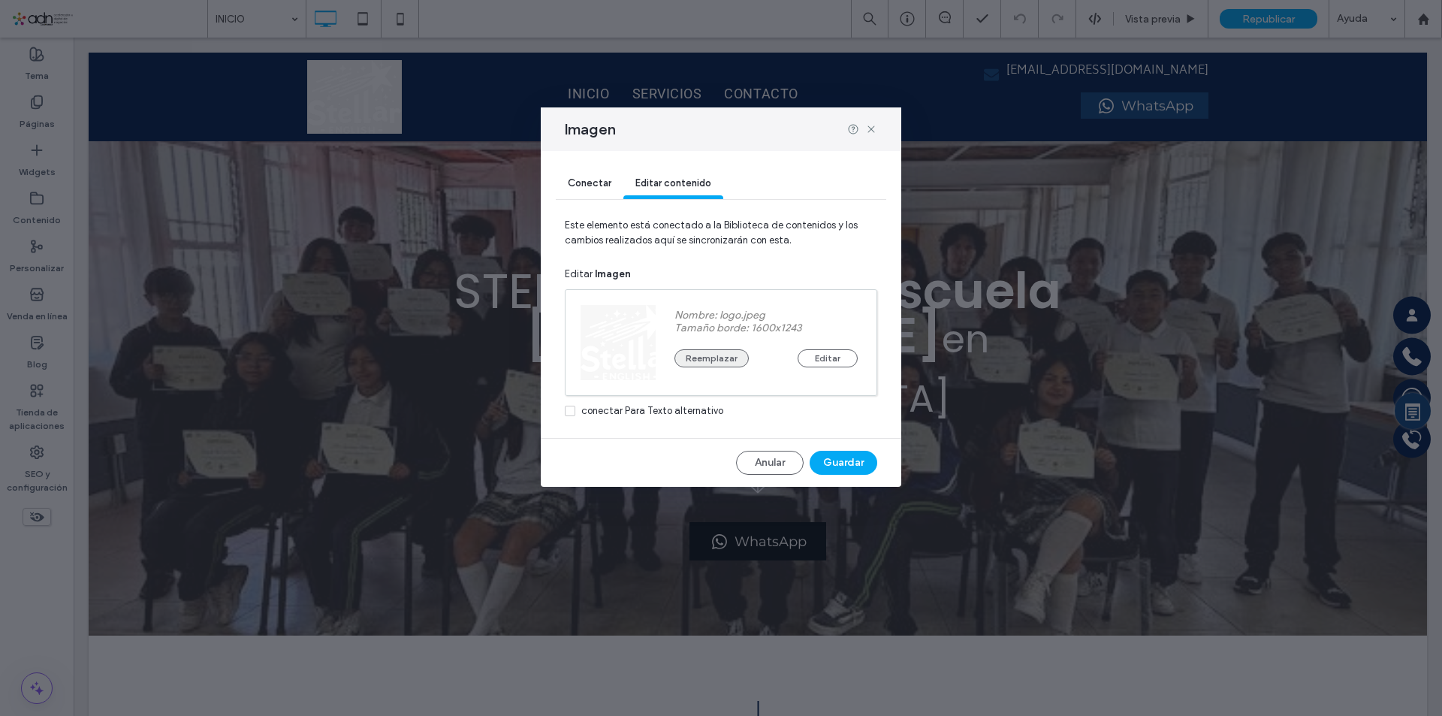
click at [735, 354] on button "Reemplazar" at bounding box center [711, 358] width 74 height 18
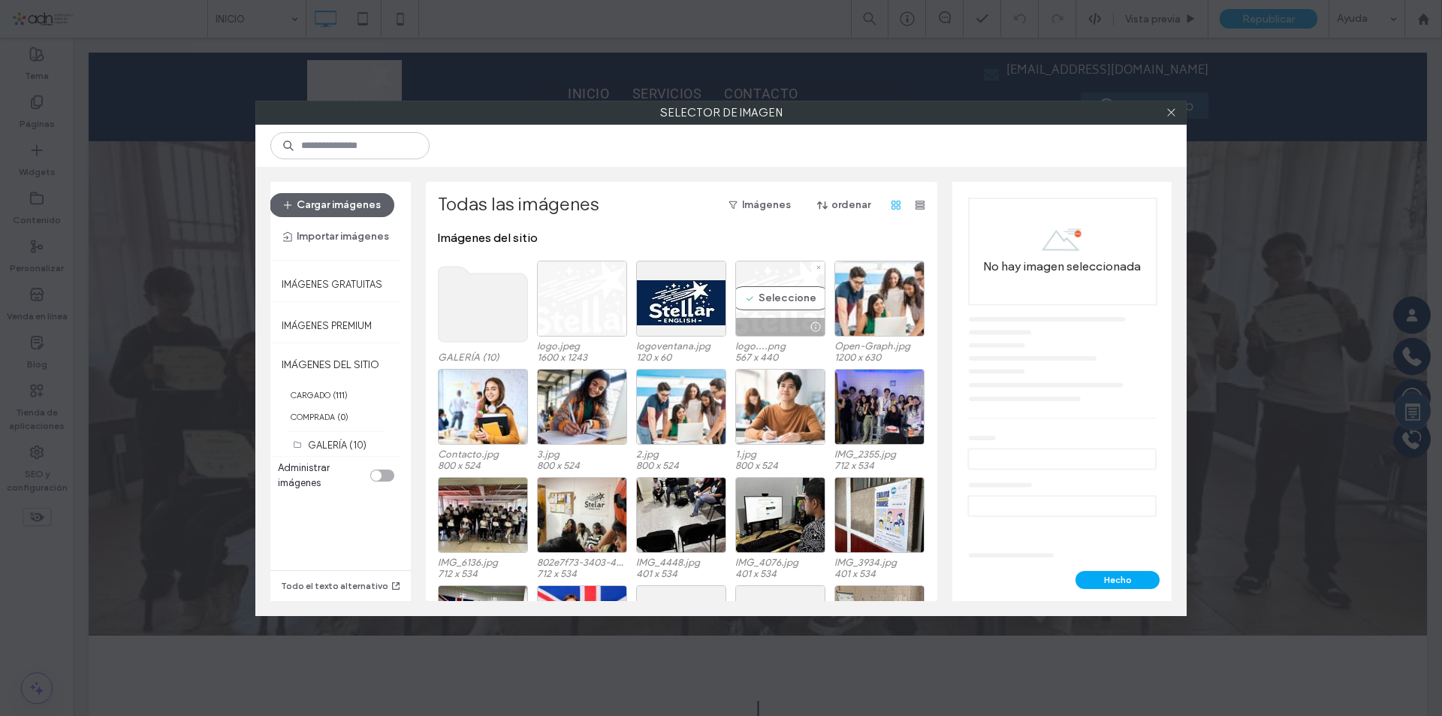
click at [760, 300] on div "Seleccione" at bounding box center [780, 299] width 90 height 76
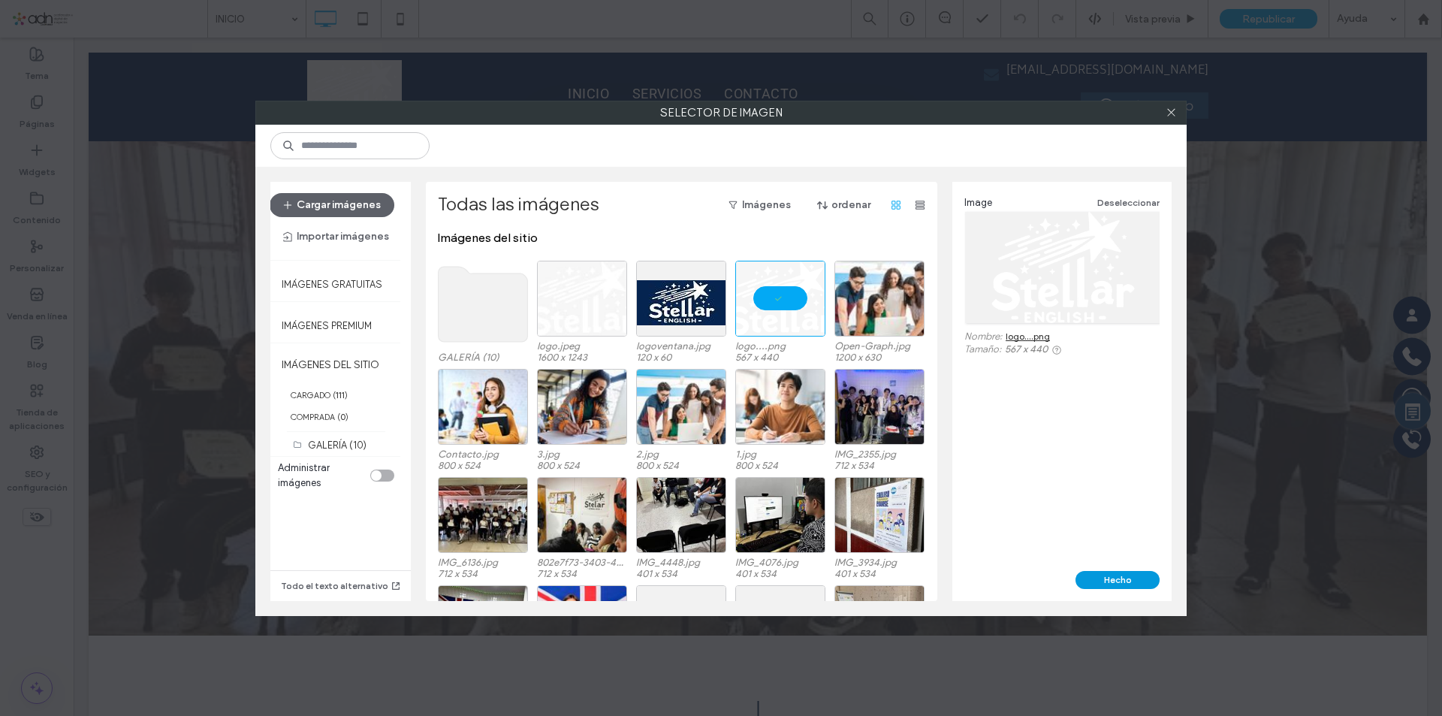
click at [1112, 579] on button "Hecho" at bounding box center [1117, 580] width 84 height 18
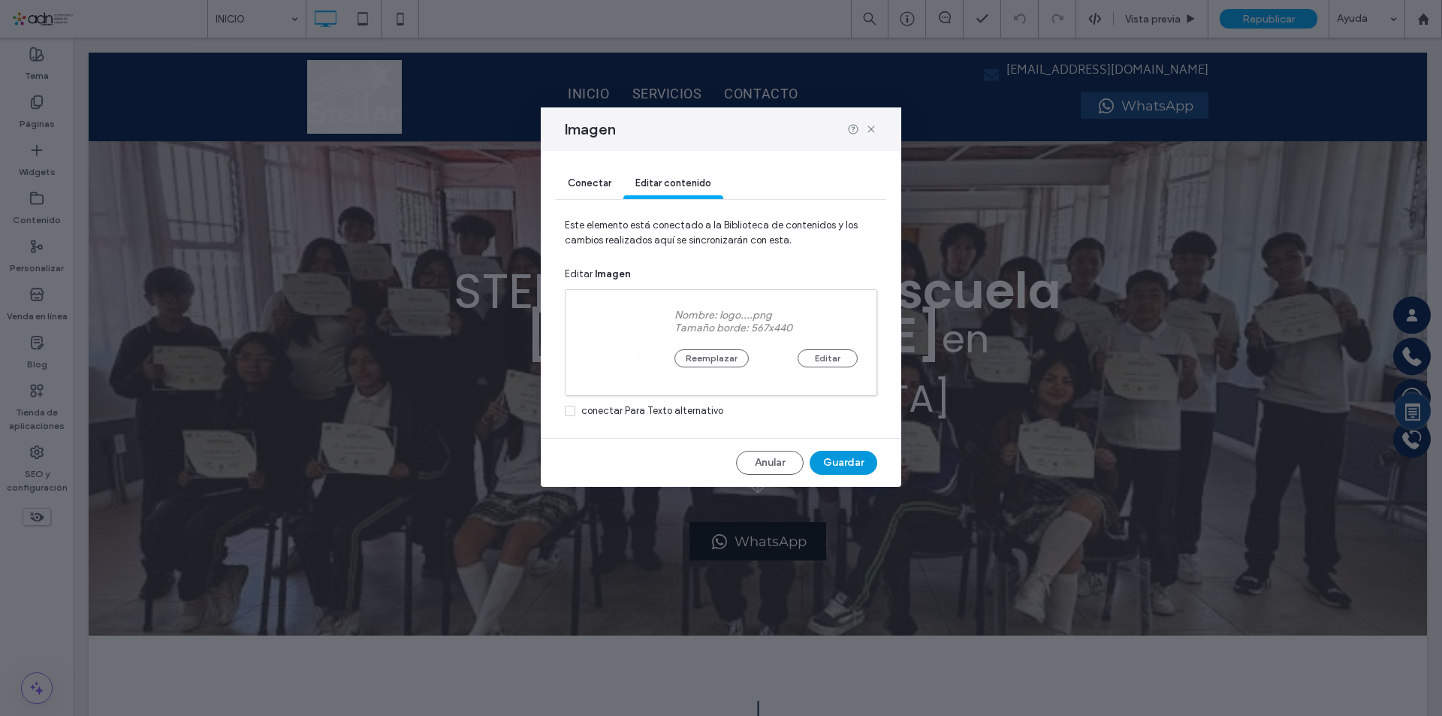
click at [832, 456] on button "Guardar" at bounding box center [844, 463] width 68 height 24
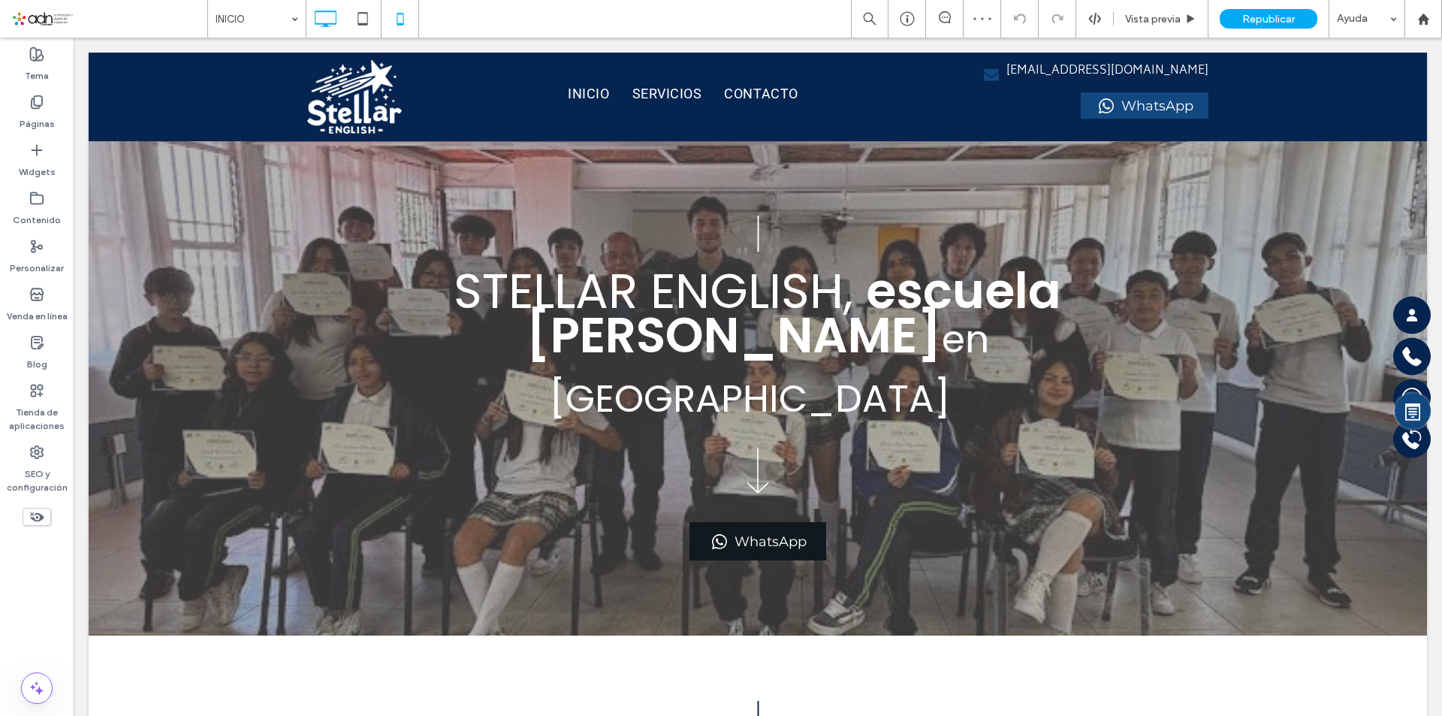
click at [394, 20] on icon at bounding box center [400, 19] width 30 height 30
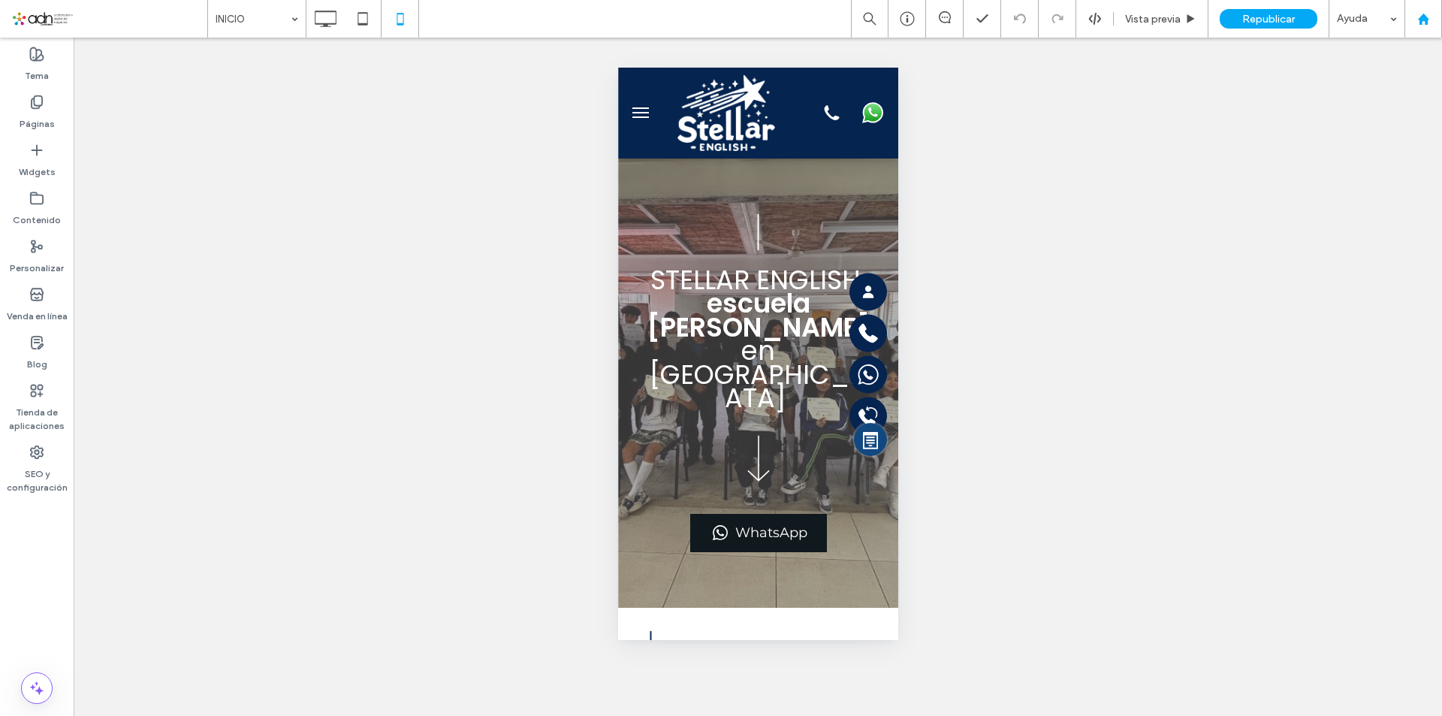
click at [1432, 30] on div at bounding box center [1423, 19] width 38 height 38
